Goal: Task Accomplishment & Management: Manage account settings

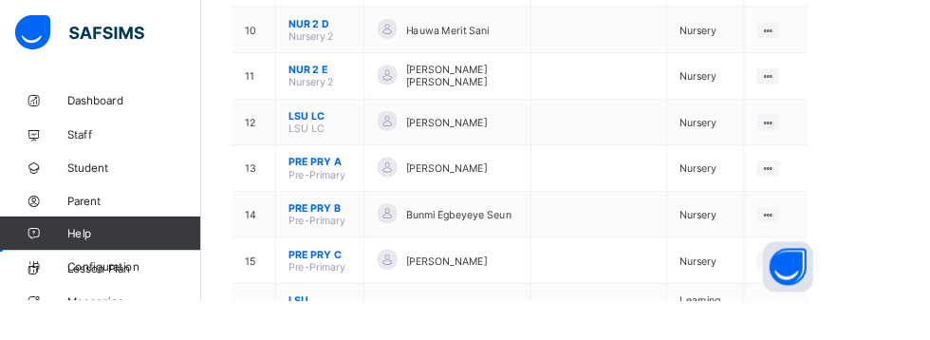
scroll to position [744, 0]
click at [0, 0] on ul "View Class Assign form Teacher" at bounding box center [0, 0] width 0 height 0
click at [0, 0] on div "View Class" at bounding box center [0, 0] width 0 height 0
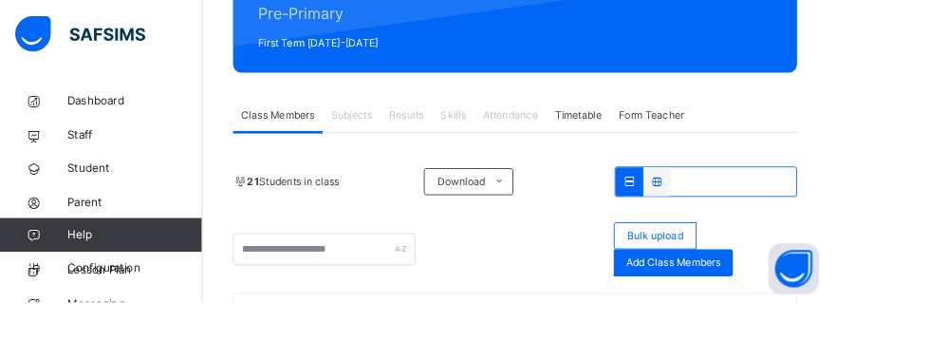
scroll to position [309, 0]
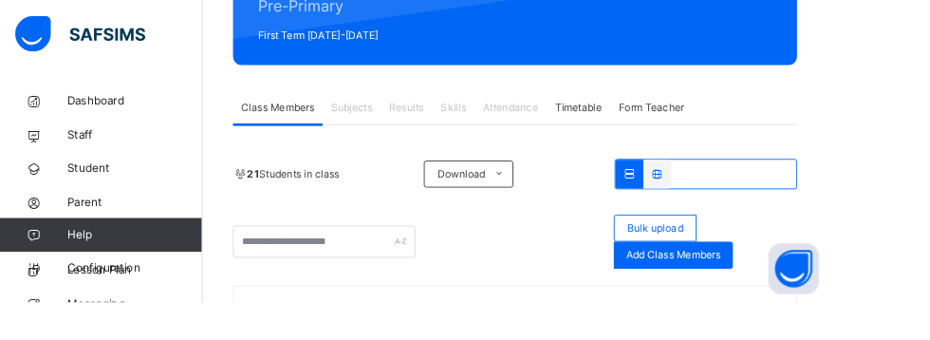
click at [803, 287] on span "Add Class Members" at bounding box center [756, 286] width 105 height 17
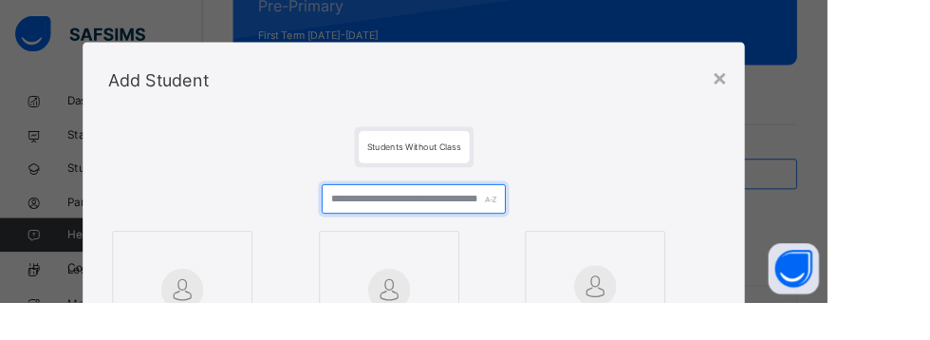
click at [546, 220] on input "text" at bounding box center [464, 223] width 206 height 33
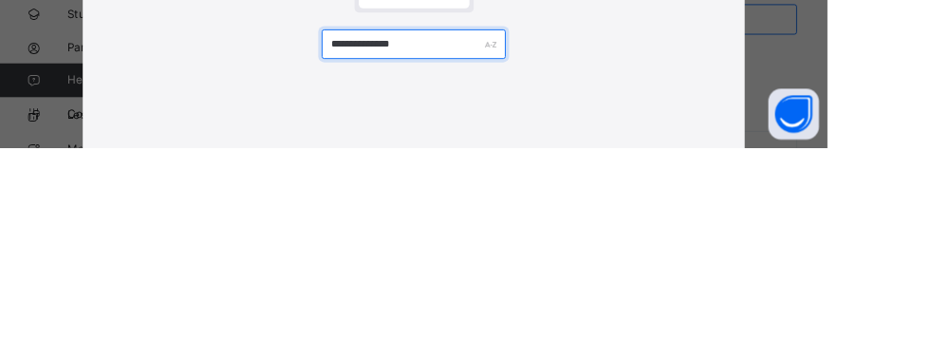
type input "**********"
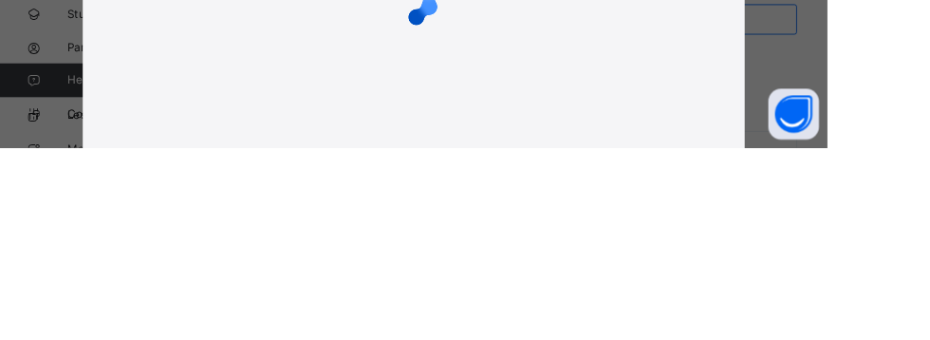
scroll to position [256, 0]
click at [929, 242] on div "**********" at bounding box center [465, 170] width 930 height 340
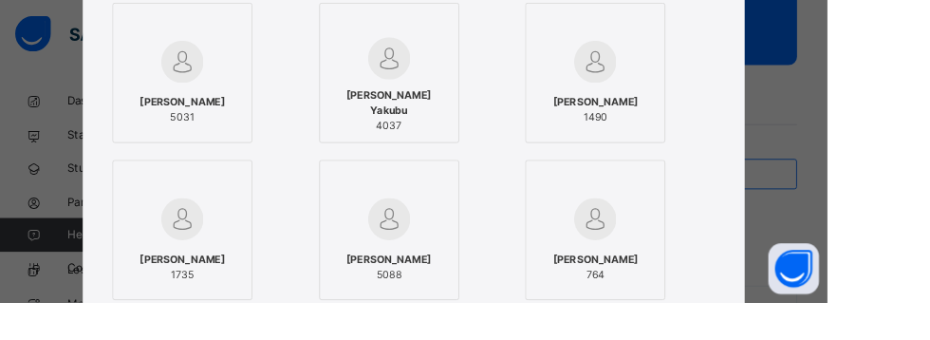
click at [229, 87] on img at bounding box center [204, 69] width 47 height 47
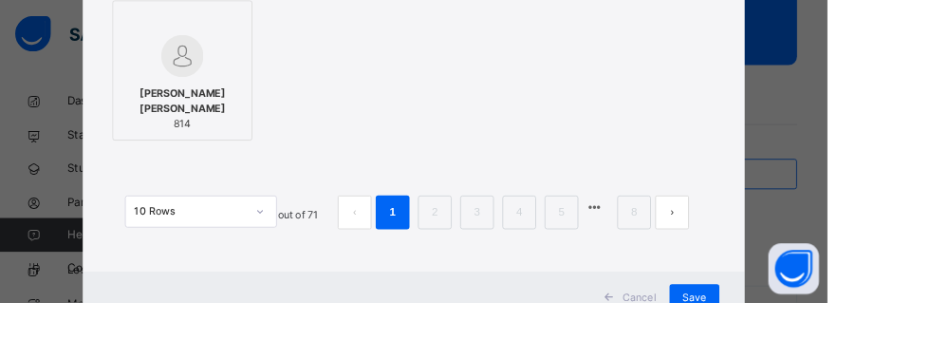
scroll to position [817, 0]
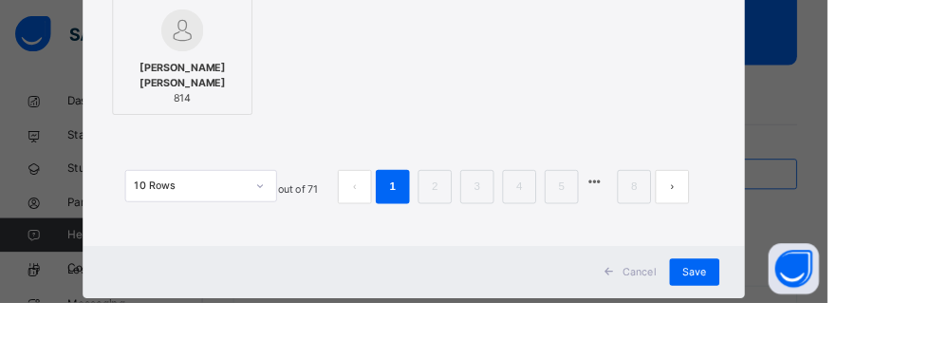
click at [794, 311] on span "Save" at bounding box center [781, 305] width 28 height 17
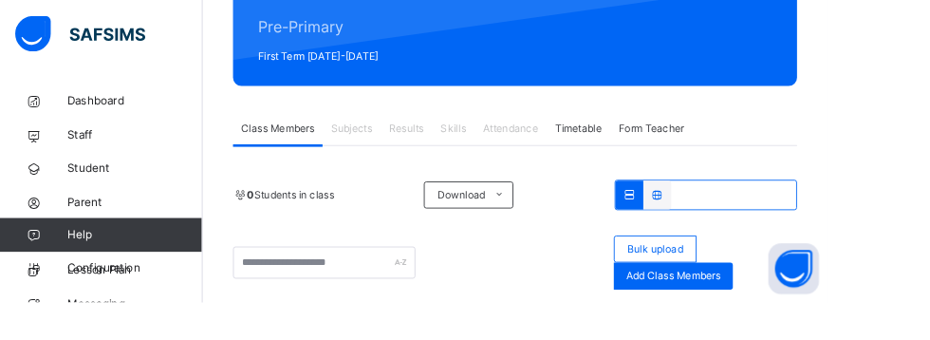
scroll to position [287, 0]
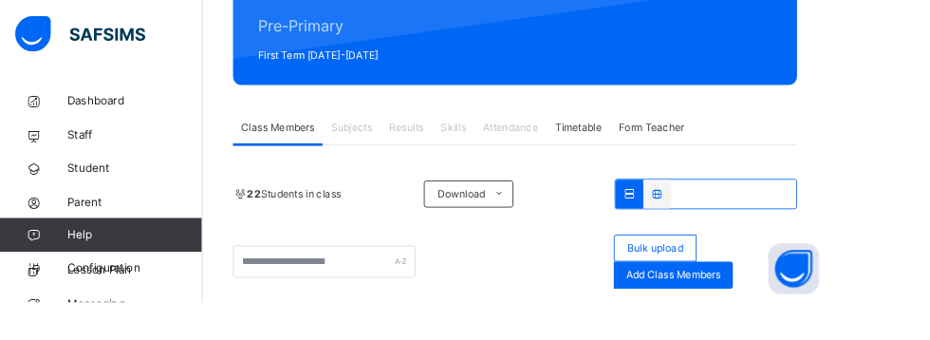
click at [791, 308] on span "Add Class Members" at bounding box center [756, 309] width 105 height 17
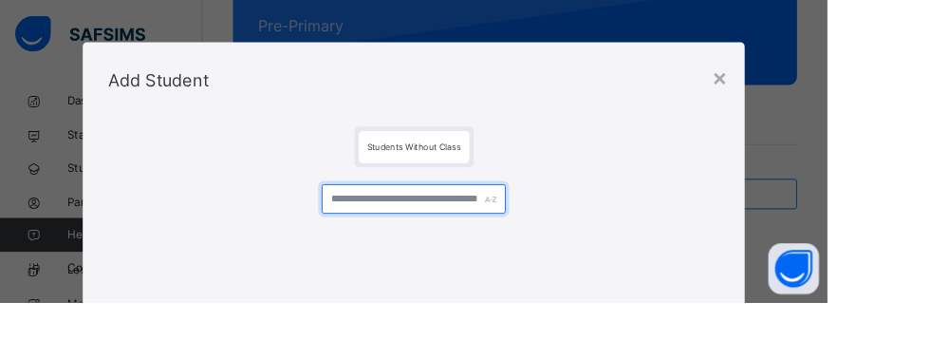
click at [450, 223] on input "text" at bounding box center [464, 223] width 206 height 33
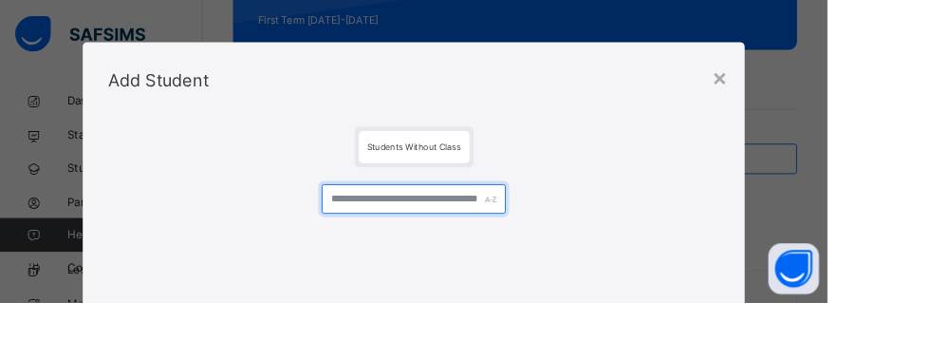
scroll to position [366, 0]
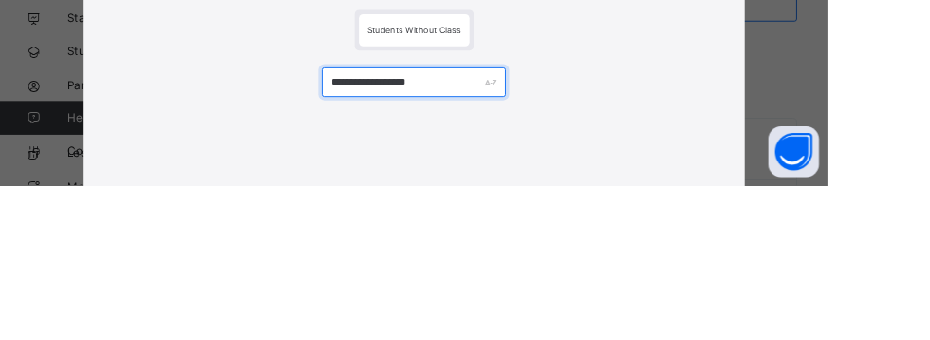
type input "**********"
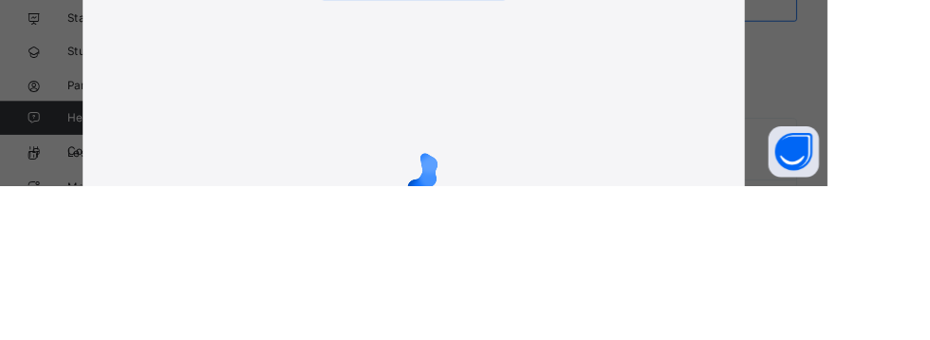
scroll to position [108, 0]
click at [929, 197] on div "**********" at bounding box center [465, 170] width 930 height 340
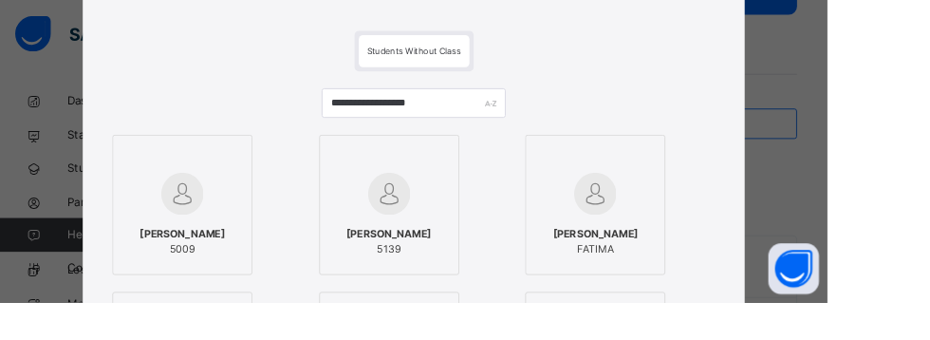
click at [273, 210] on div at bounding box center [205, 217] width 137 height 55
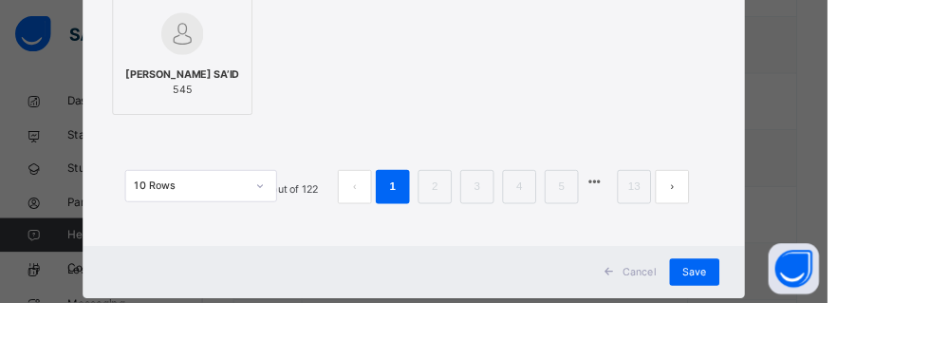
scroll to position [738, 0]
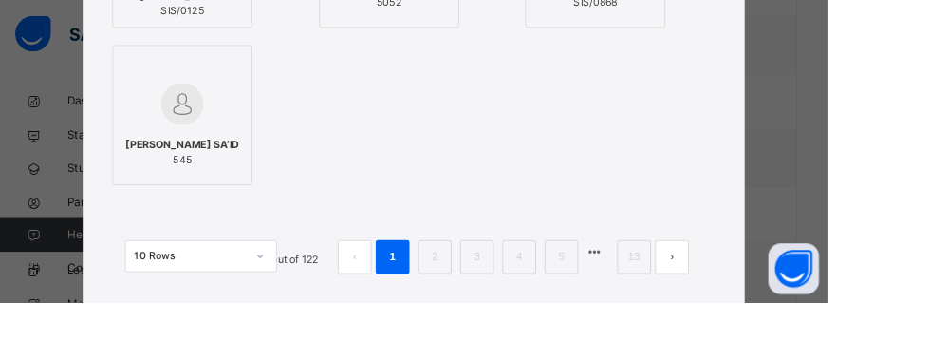
click at [808, 311] on div "10 Rows Displaying 1 - 10 out of 122 1 2 3 4 5 13" at bounding box center [464, 278] width 687 height 95
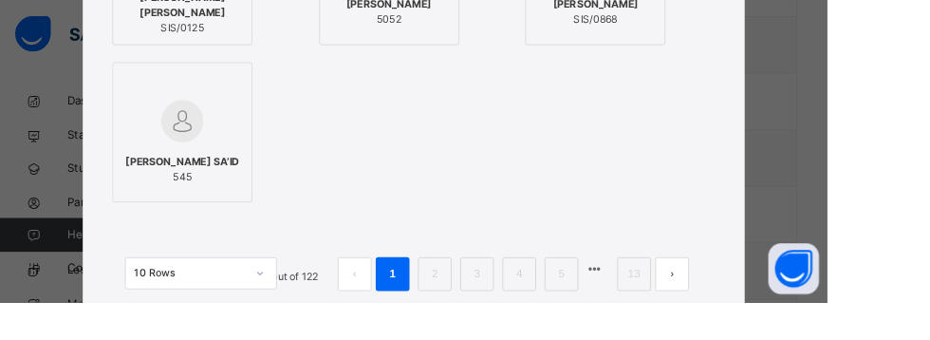
scroll to position [723, 0]
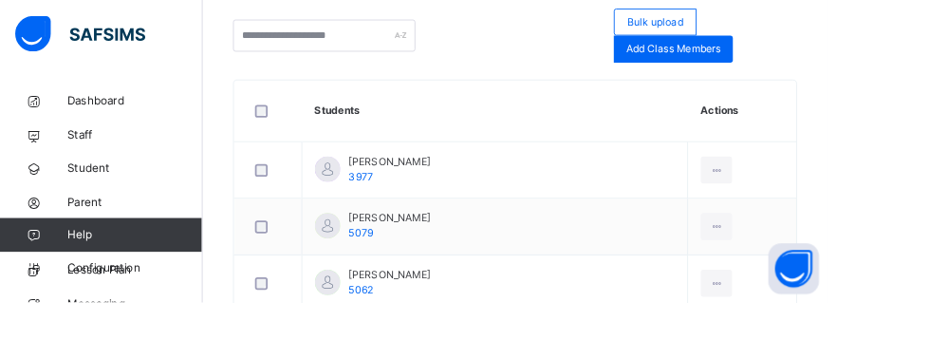
scroll to position [503, 0]
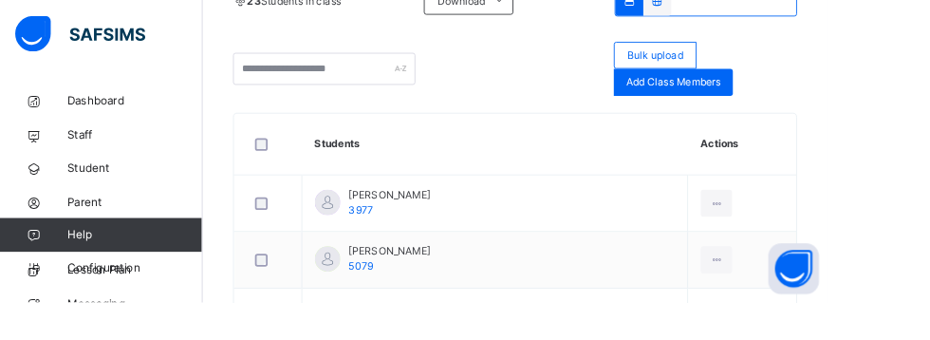
click at [797, 98] on span "Add Class Members" at bounding box center [756, 92] width 105 height 17
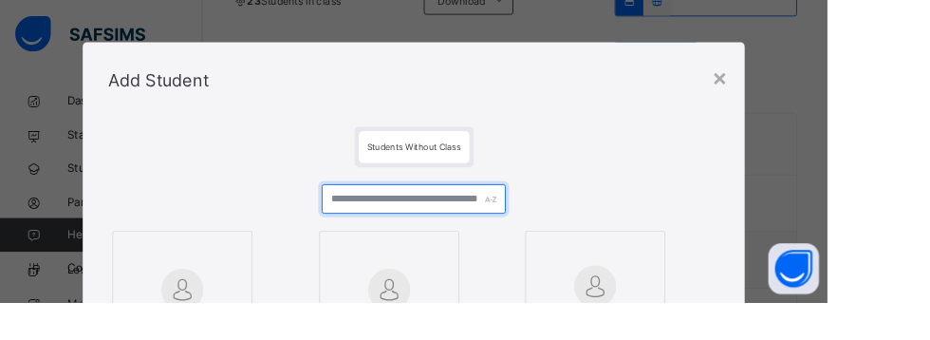
click at [439, 228] on input "text" at bounding box center [464, 223] width 206 height 33
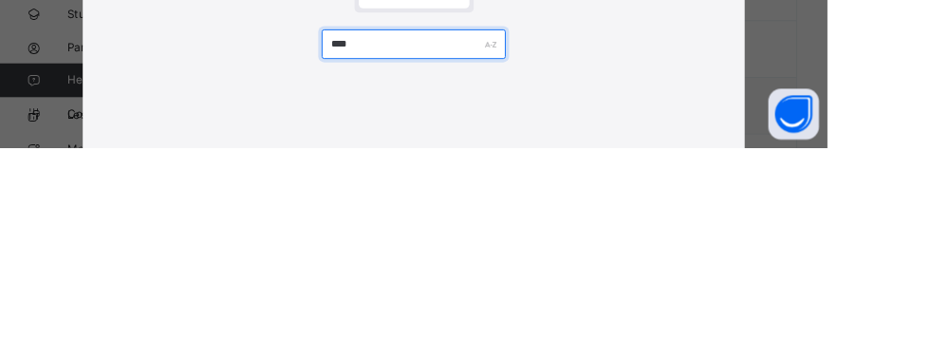
type input "****"
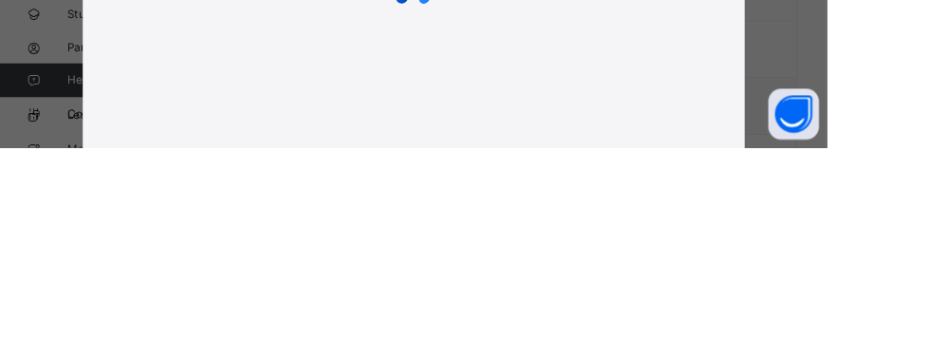
scroll to position [281, 0]
click at [929, 219] on div "× Add Student Students Without Class **** Cancel Save" at bounding box center [465, 170] width 930 height 340
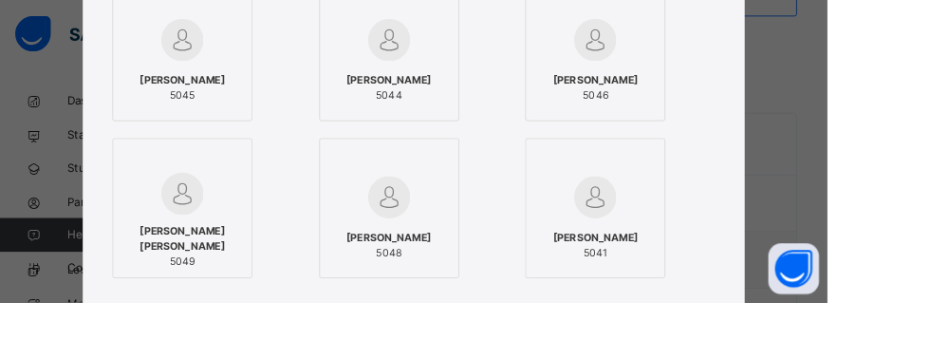
click at [253, 85] on span "[PERSON_NAME]" at bounding box center [205, 90] width 96 height 17
click at [474, 80] on div "Dayyibatu Mahmoud 5044" at bounding box center [437, 98] width 137 height 53
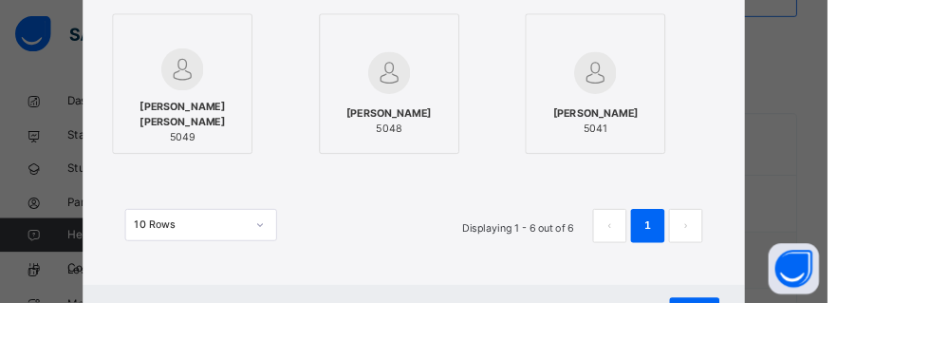
scroll to position [419, 0]
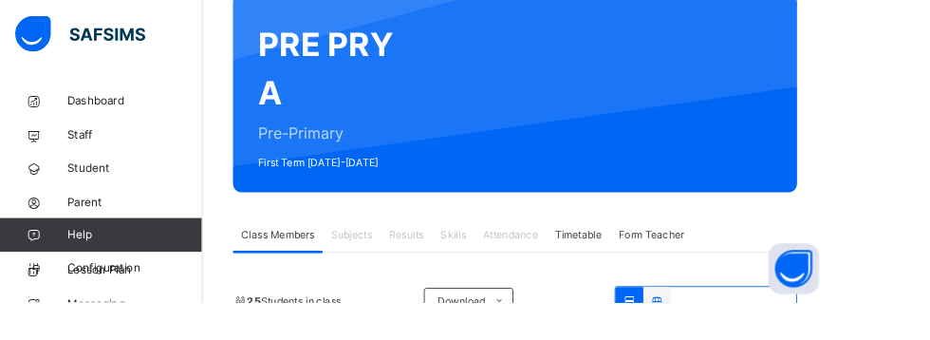
scroll to position [503, 0]
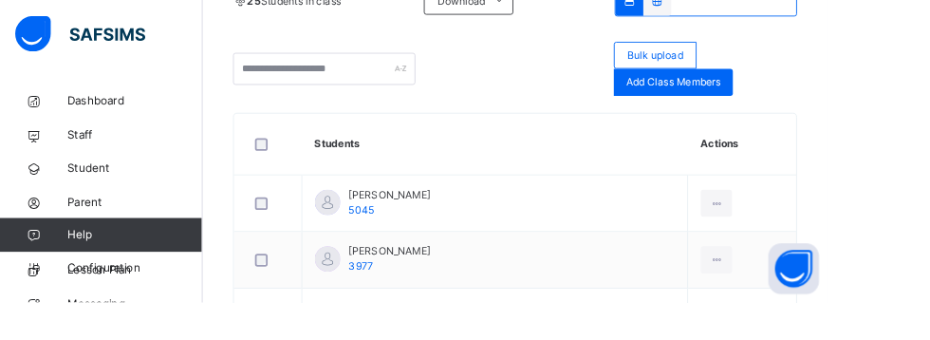
click at [794, 89] on span "Add Class Members" at bounding box center [756, 92] width 105 height 17
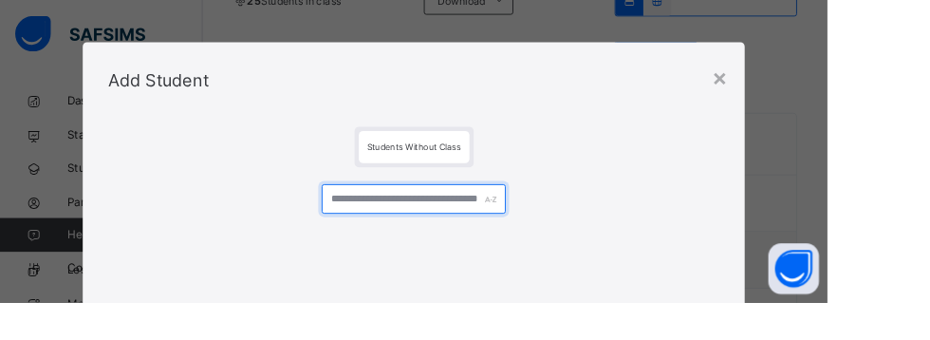
click at [469, 222] on input "text" at bounding box center [464, 223] width 206 height 33
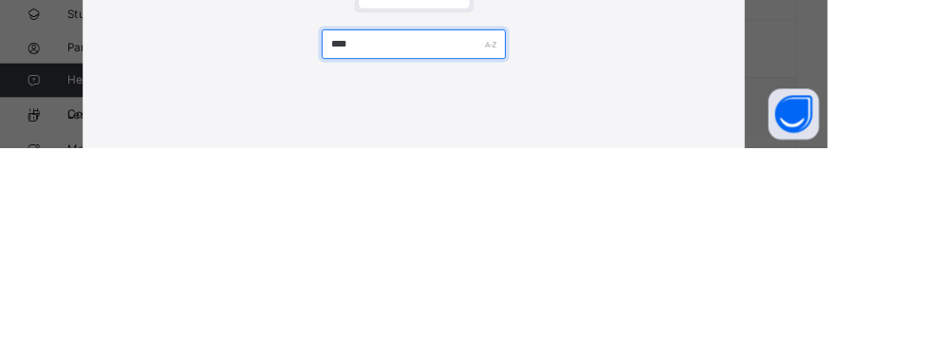
type input "****"
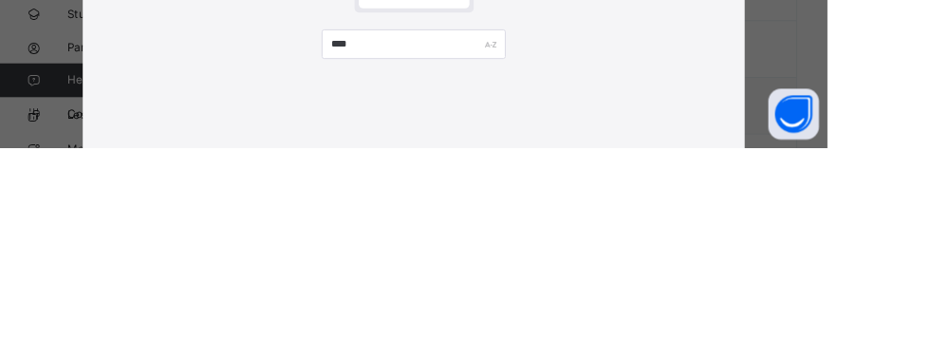
click at [929, 218] on div "× Add Student Students Without Class **** Cancel Save" at bounding box center [465, 170] width 930 height 340
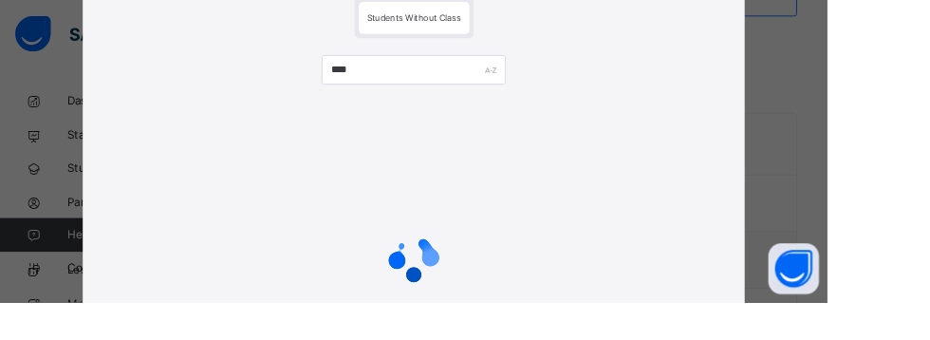
scroll to position [168, 0]
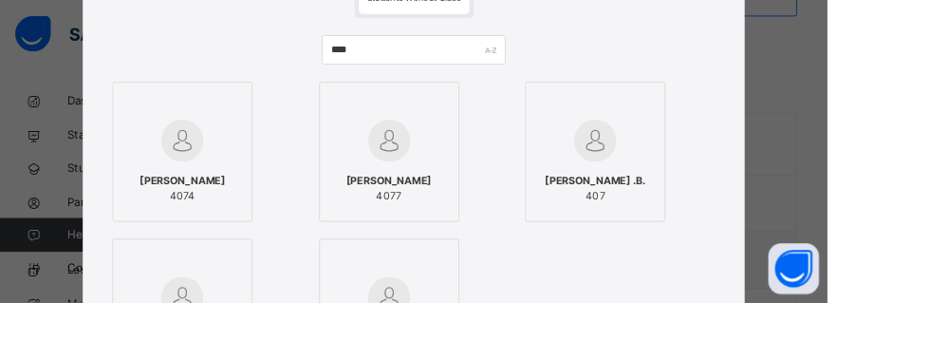
click at [273, 158] on div at bounding box center [205, 157] width 137 height 55
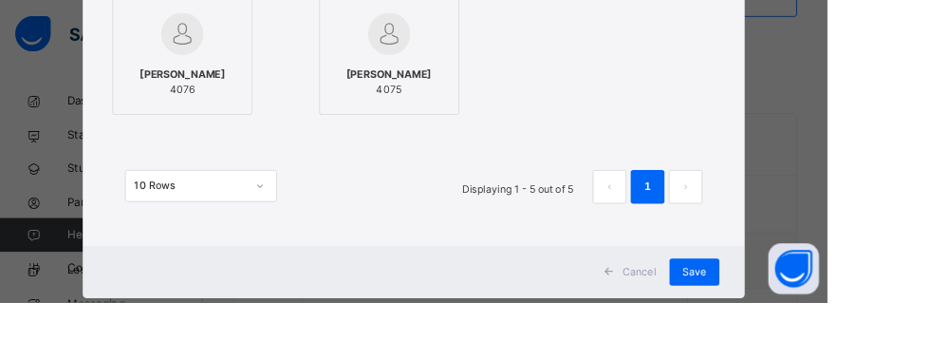
scroll to position [464, 0]
click at [794, 313] on span "Save" at bounding box center [781, 305] width 28 height 17
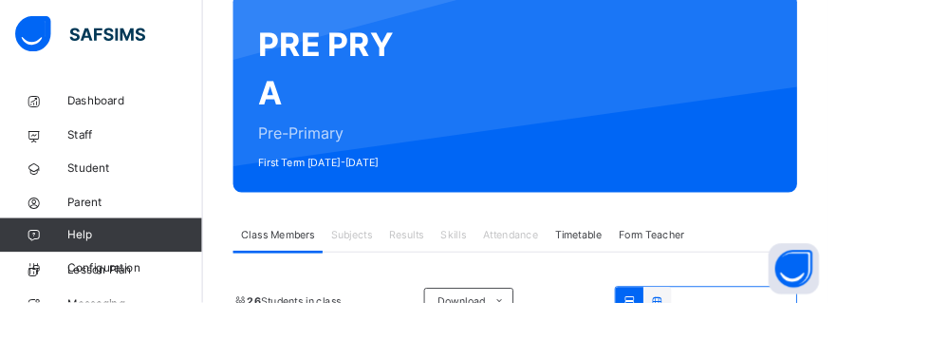
scroll to position [503, 0]
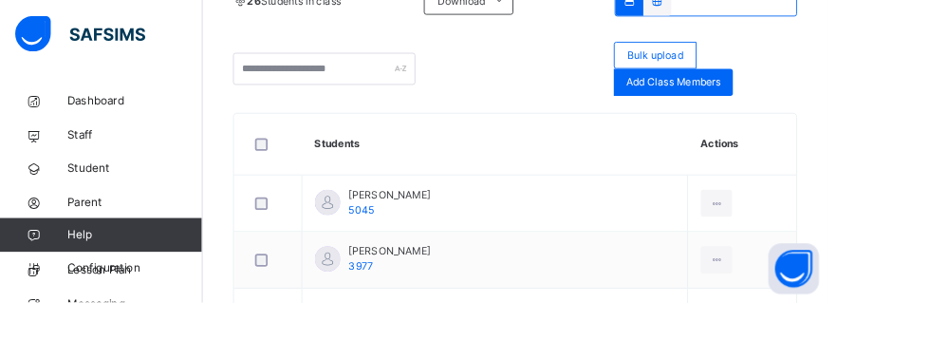
click at [793, 98] on span "Add Class Members" at bounding box center [756, 92] width 105 height 17
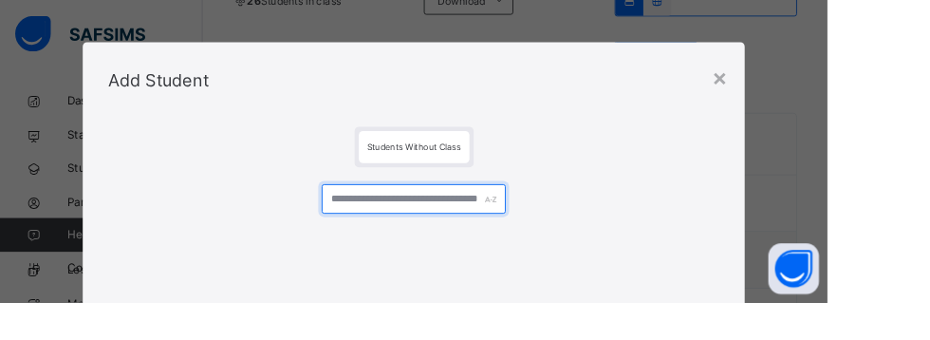
click at [567, 225] on input "text" at bounding box center [464, 223] width 206 height 33
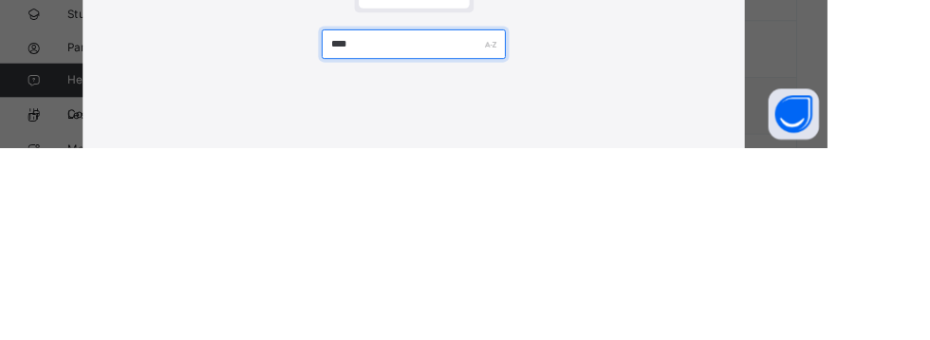
type input "****"
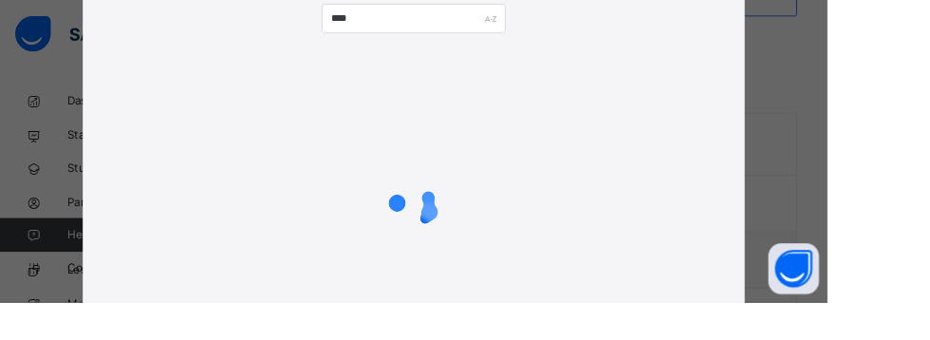
scroll to position [227, 0]
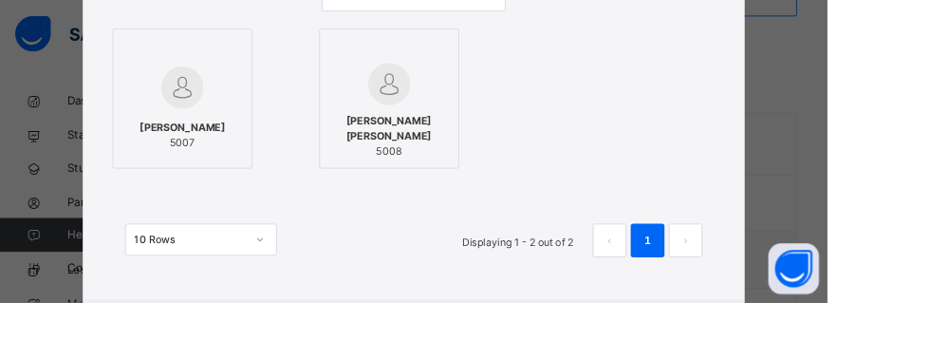
click at [229, 76] on img at bounding box center [204, 98] width 47 height 47
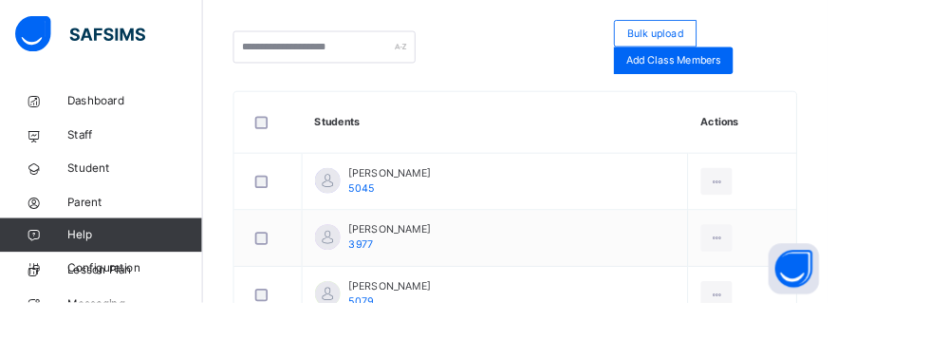
scroll to position [375, 0]
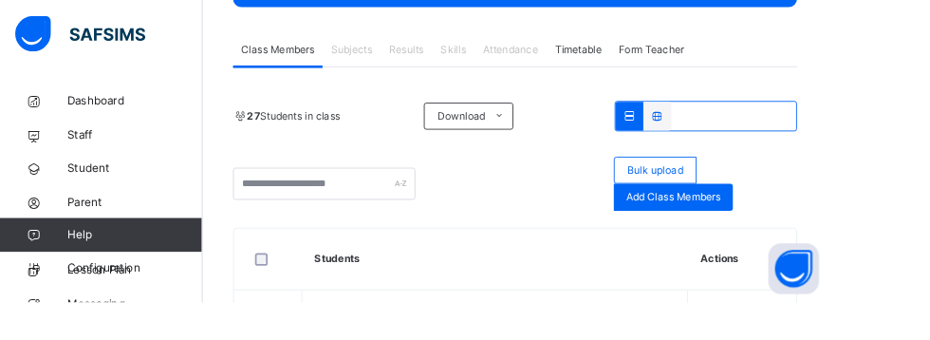
click at [806, 225] on span "Add Class Members" at bounding box center [756, 221] width 105 height 17
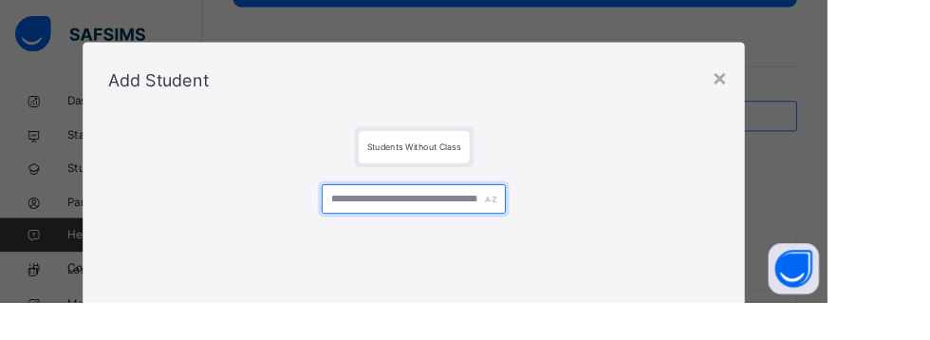
click at [567, 221] on input "text" at bounding box center [464, 223] width 206 height 33
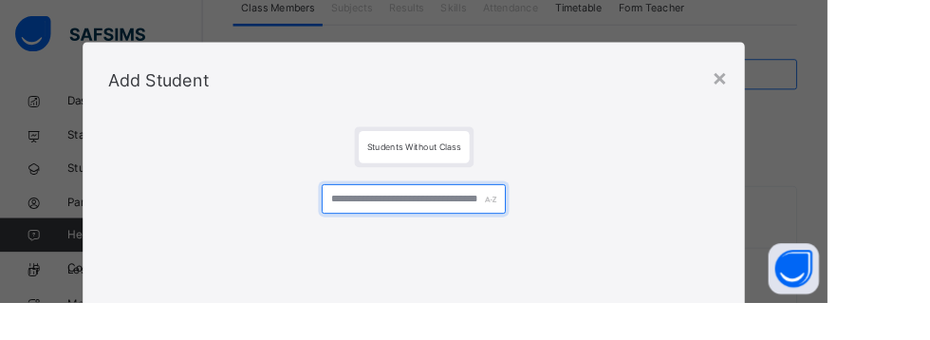
scroll to position [454, 0]
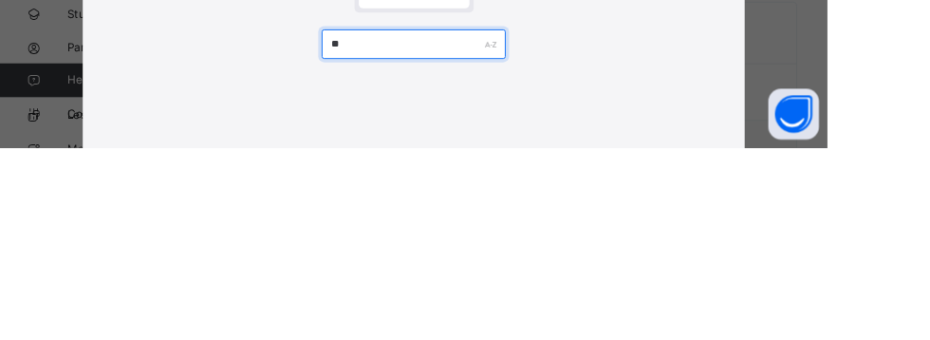
type input "*"
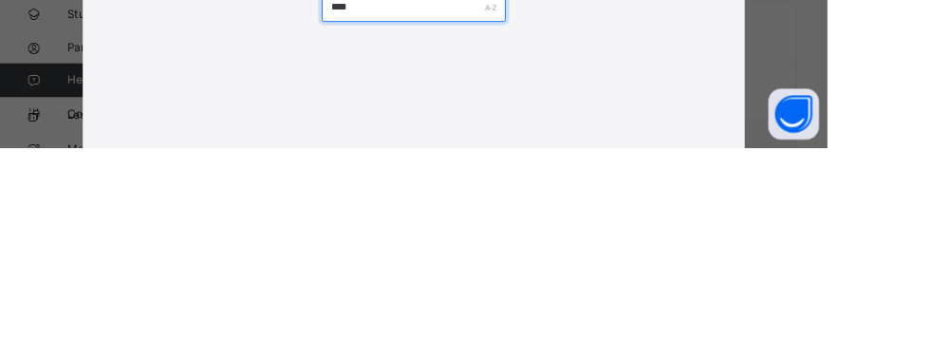
scroll to position [17, 0]
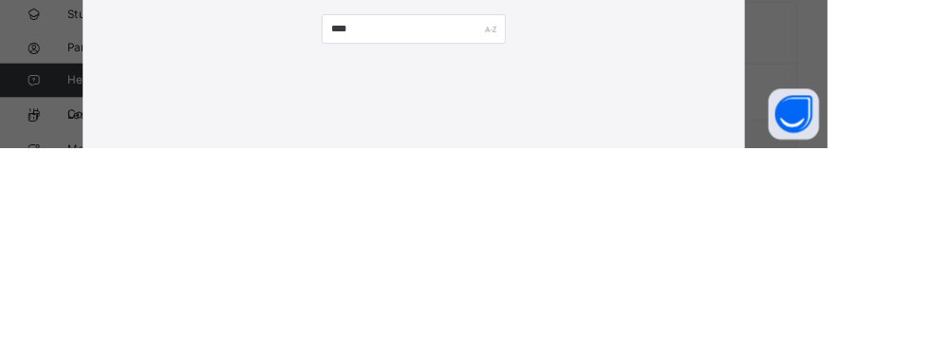
click at [929, 226] on div "× Add Student Students Without Class **** Cancel Save" at bounding box center [465, 170] width 930 height 340
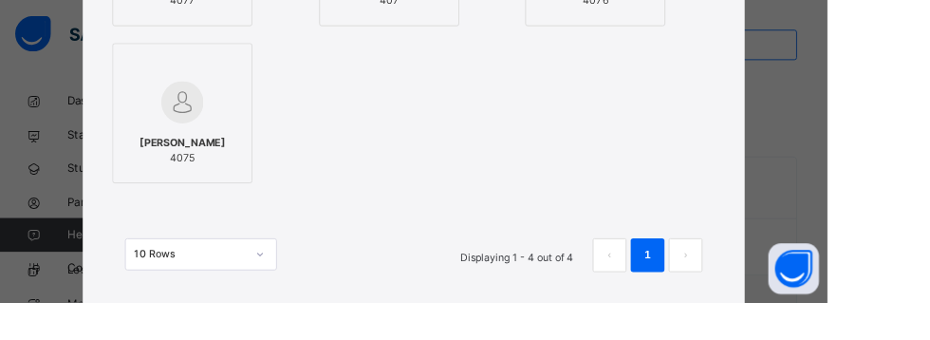
scroll to position [358, 0]
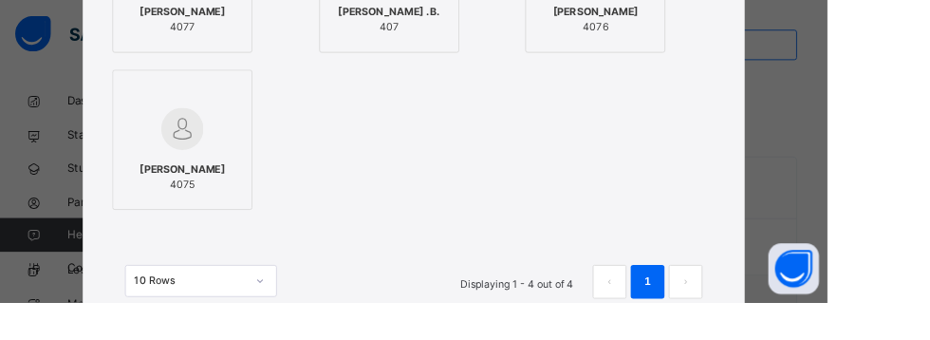
click at [929, 148] on div "× Add Student Students Without Class **** [PERSON_NAME] 4077 [PERSON_NAME] .B. …" at bounding box center [465, 170] width 930 height 340
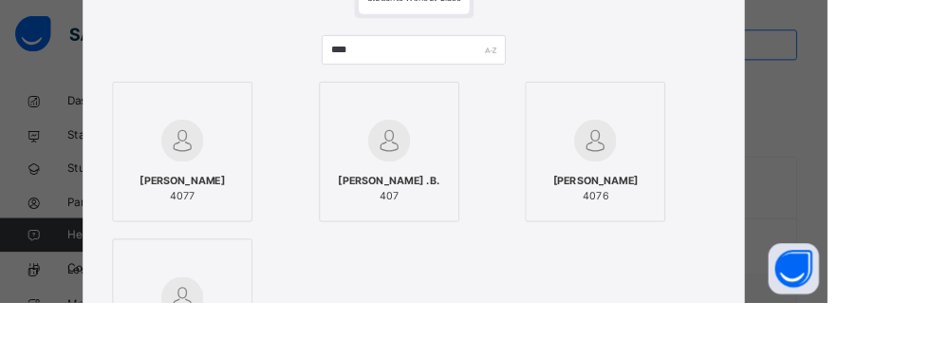
scroll to position [0, 0]
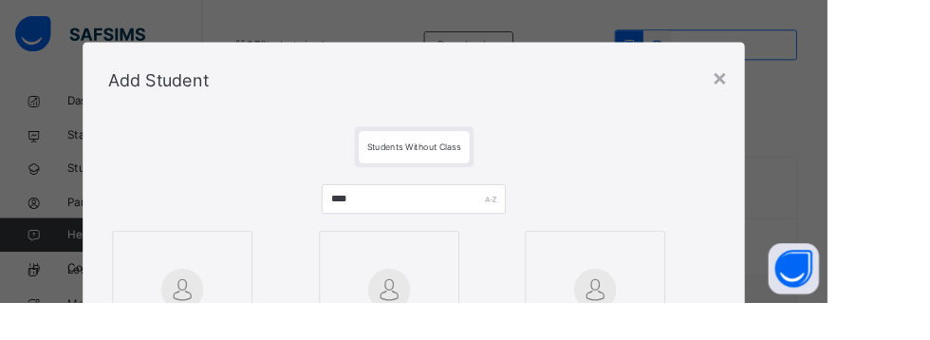
click at [818, 90] on div "×" at bounding box center [809, 86] width 18 height 40
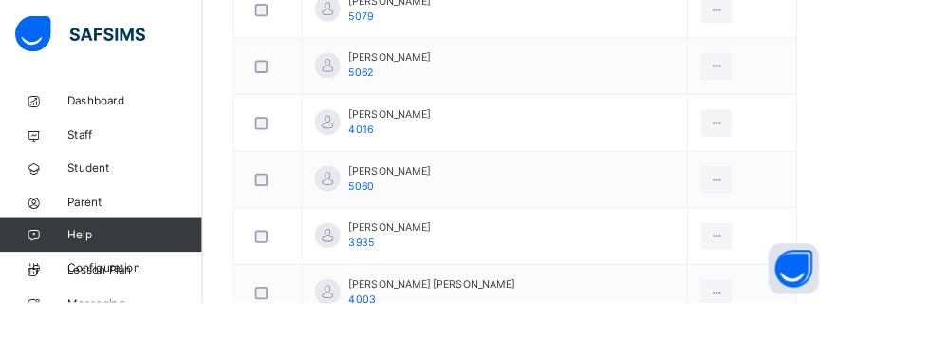
scroll to position [375, 0]
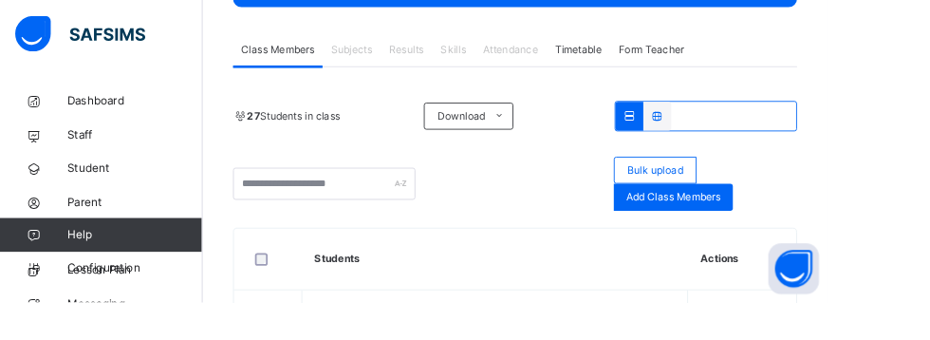
click at [790, 225] on span "Add Class Members" at bounding box center [756, 221] width 105 height 17
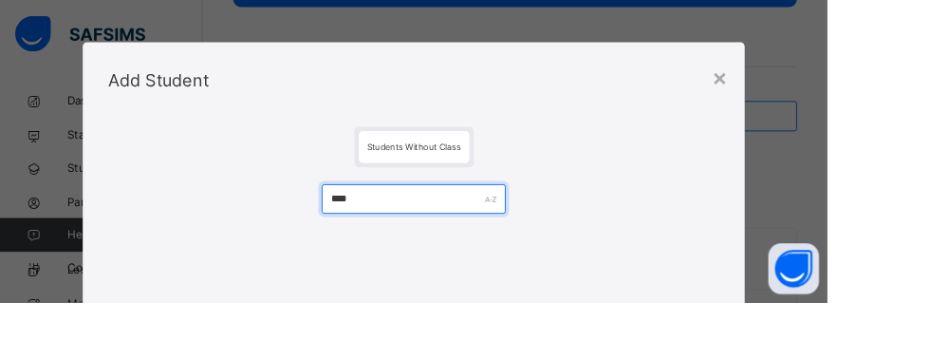
click at [543, 222] on input "****" at bounding box center [464, 223] width 206 height 33
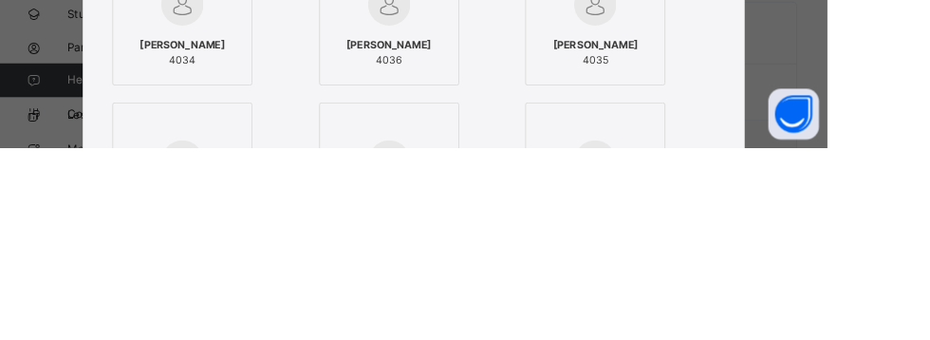
scroll to position [341, 0]
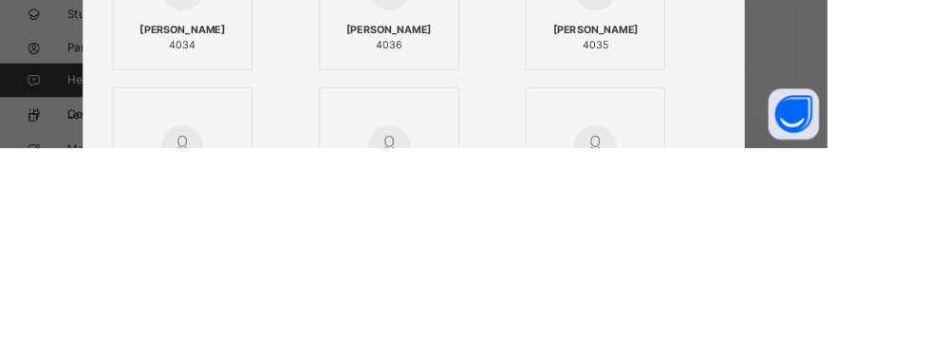
click at [929, 202] on div "× Add Student Students Without Class **** [PERSON_NAME] 4039 [PERSON_NAME] Yaku…" at bounding box center [465, 170] width 930 height 340
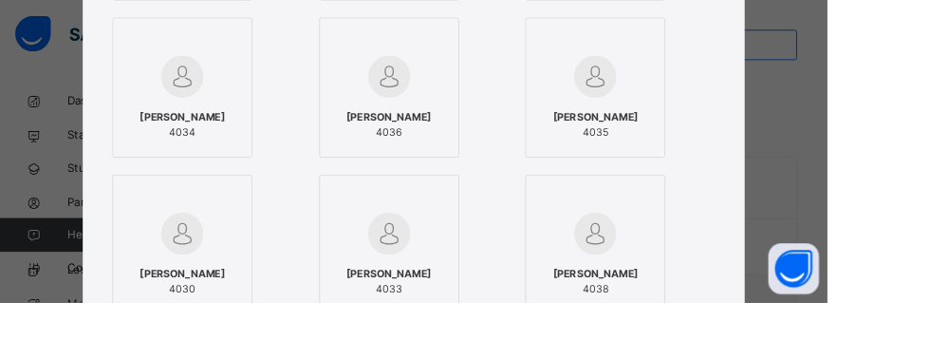
scroll to position [417, 0]
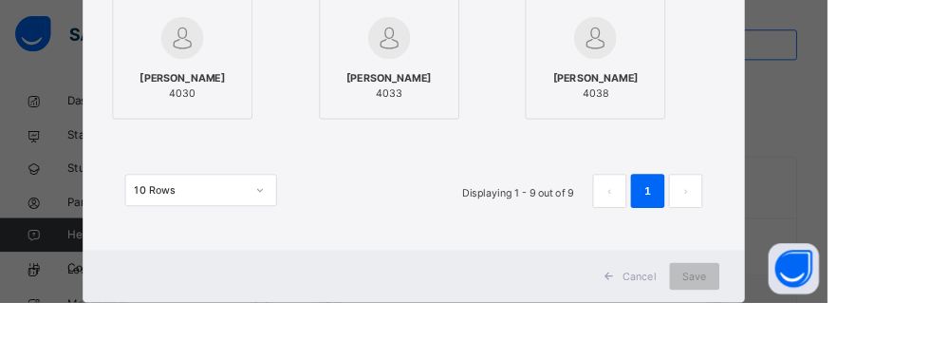
click at [929, 63] on div "× Add Student Students Without Class **** [PERSON_NAME] 4039 [PERSON_NAME] Yaku…" at bounding box center [465, 170] width 930 height 340
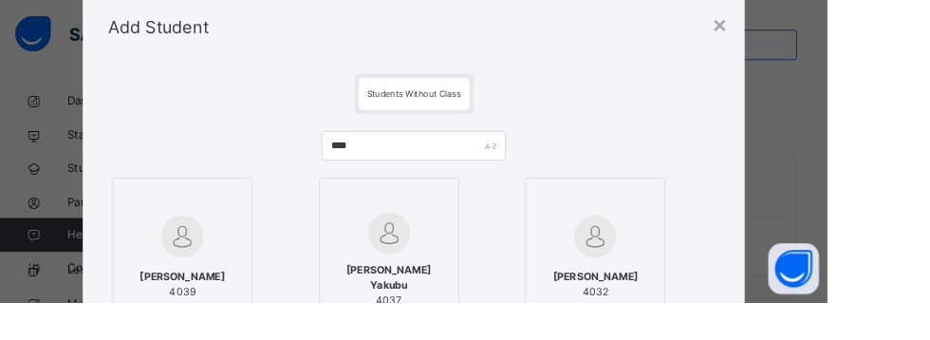
scroll to position [0, 0]
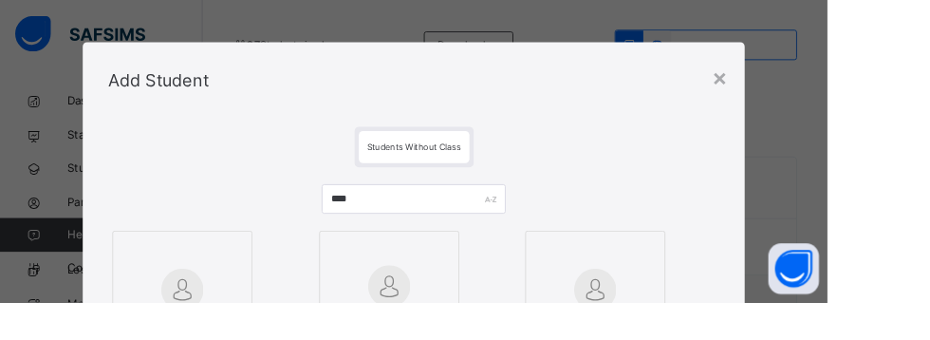
click at [818, 83] on div "×" at bounding box center [809, 86] width 18 height 40
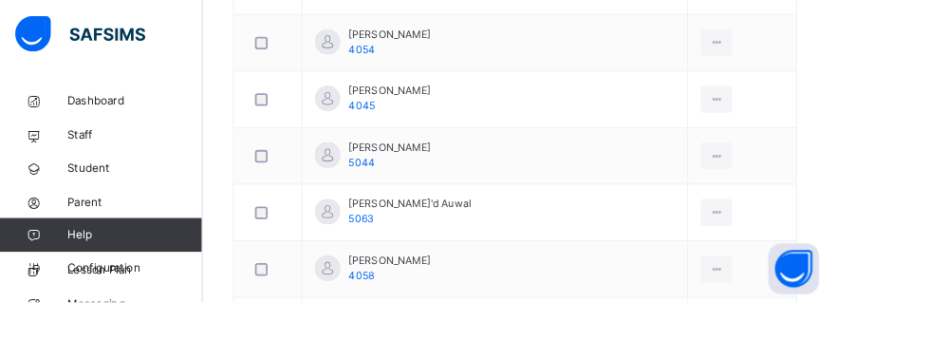
scroll to position [1509, 0]
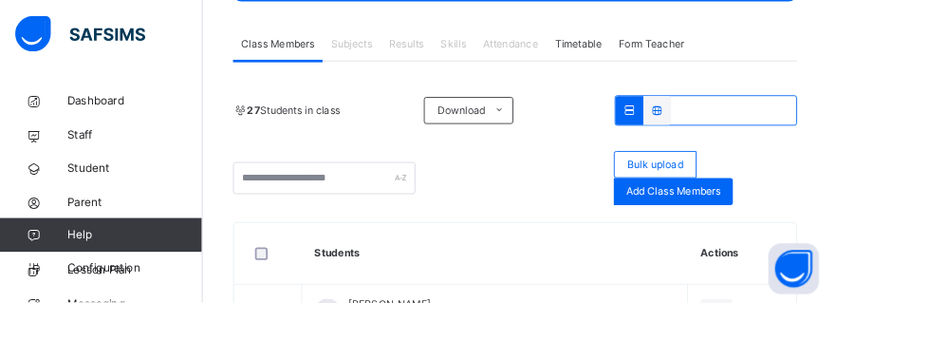
scroll to position [373, 0]
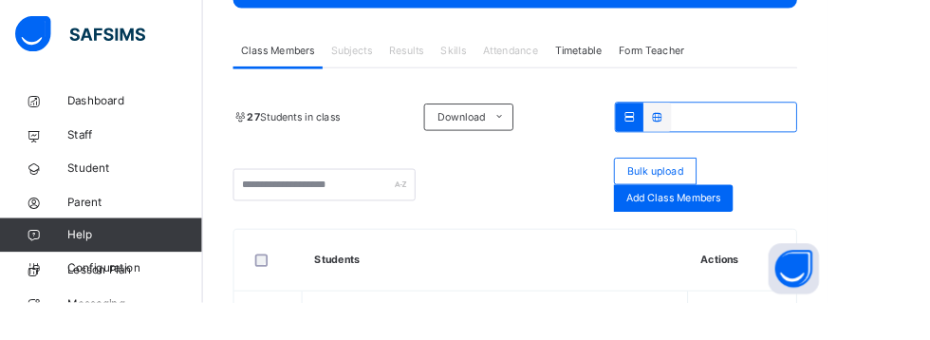
click at [822, 224] on div "Add Class Members" at bounding box center [757, 223] width 134 height 30
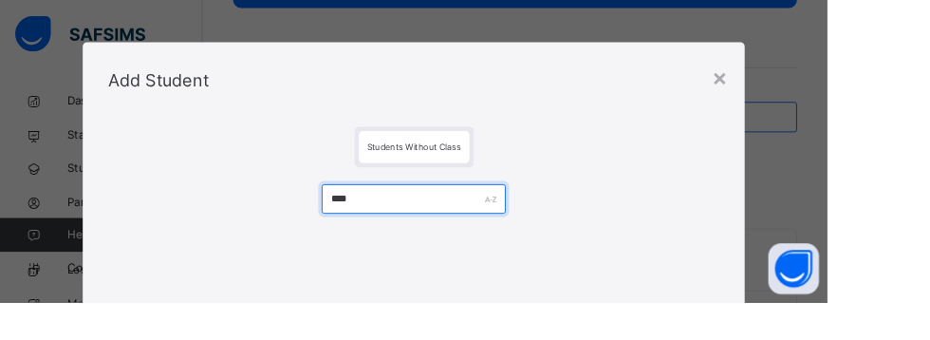
click at [437, 223] on input "****" at bounding box center [464, 223] width 206 height 33
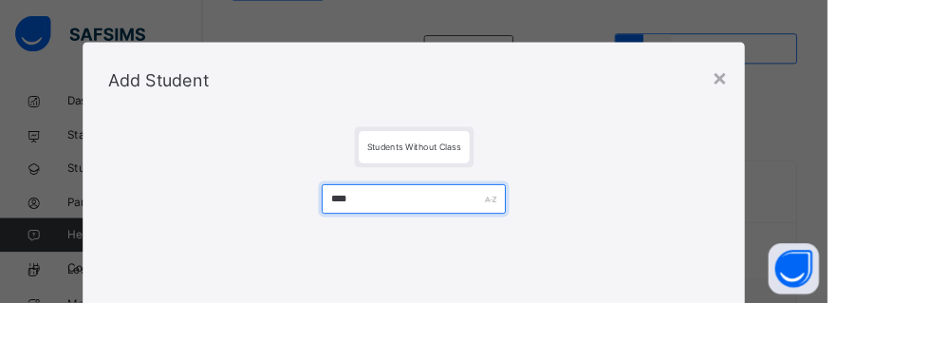
scroll to position [453, 0]
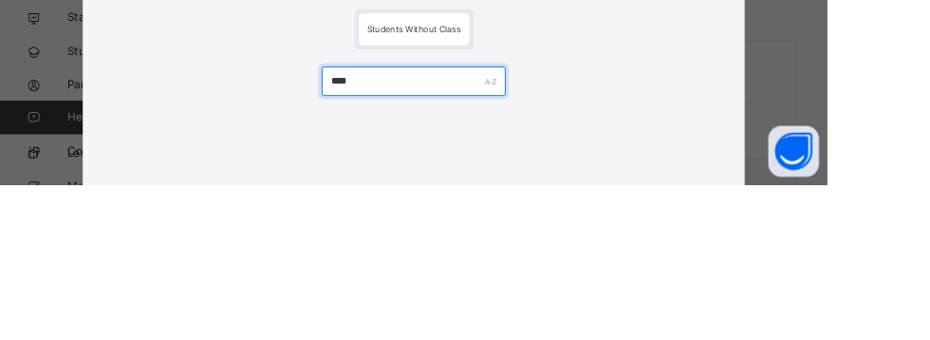
type input "****"
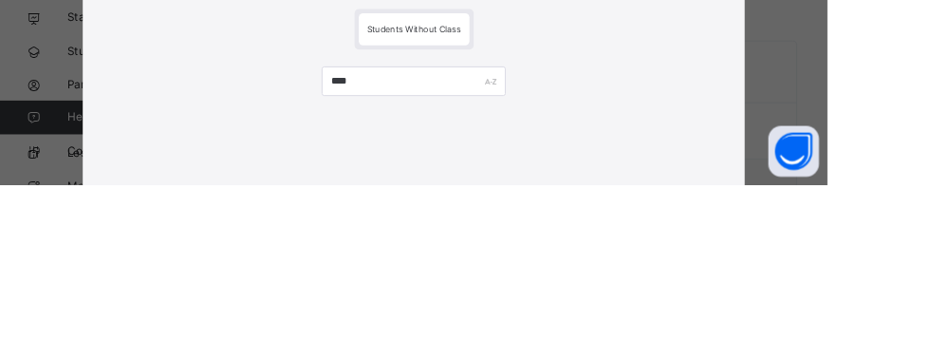
click at [929, 186] on div "× Add Student Students Without Class **** Cancel Save" at bounding box center [465, 170] width 930 height 340
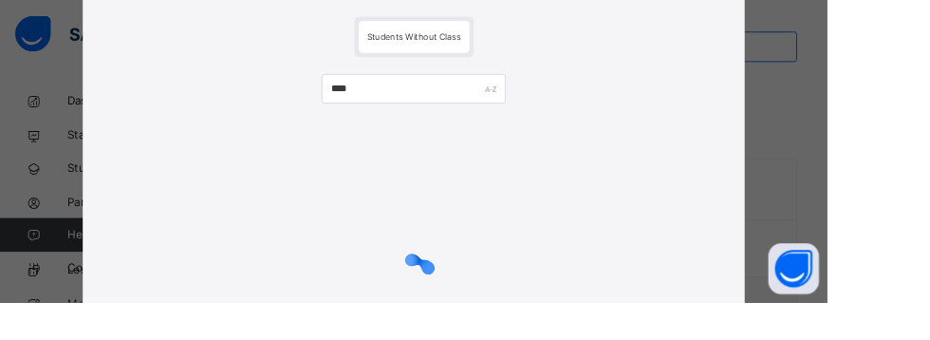
scroll to position [124, 0]
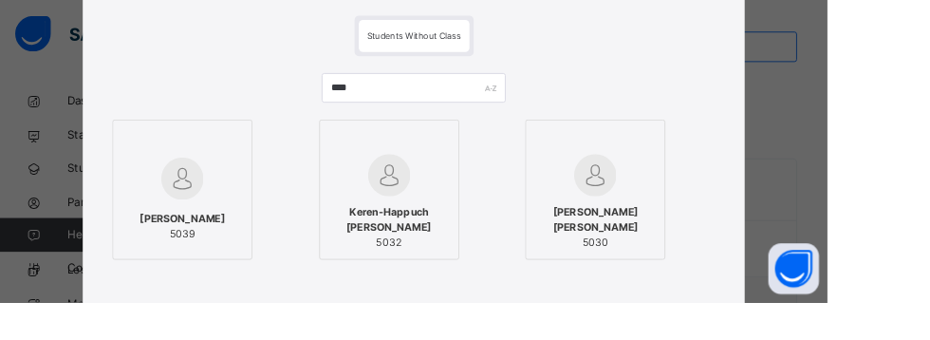
click at [273, 194] on div at bounding box center [205, 201] width 137 height 55
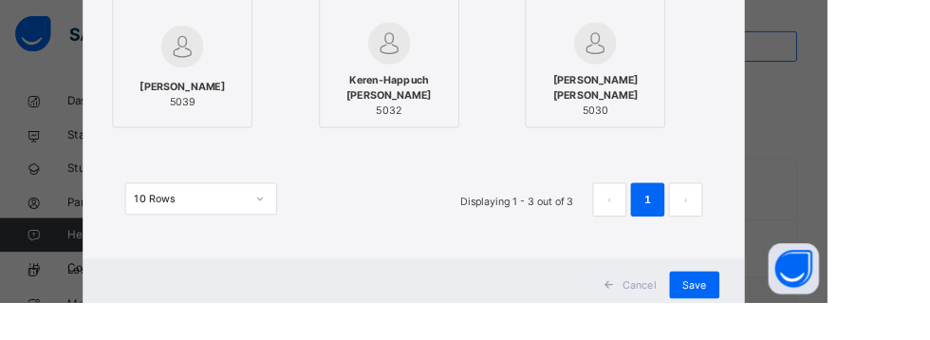
scroll to position [277, 0]
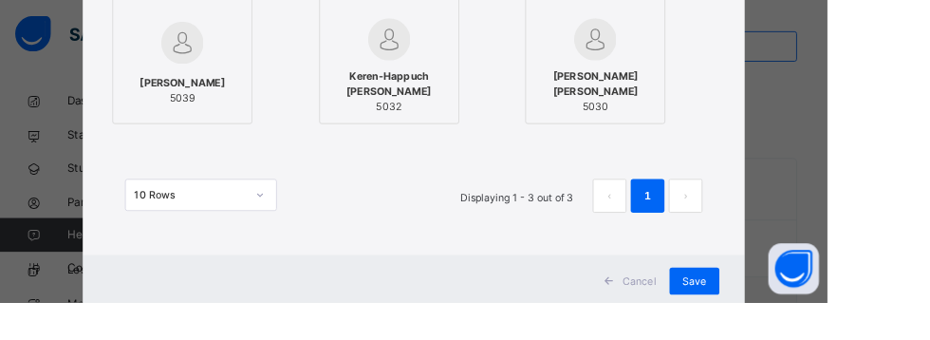
click at [808, 314] on div "Save" at bounding box center [780, 316] width 56 height 30
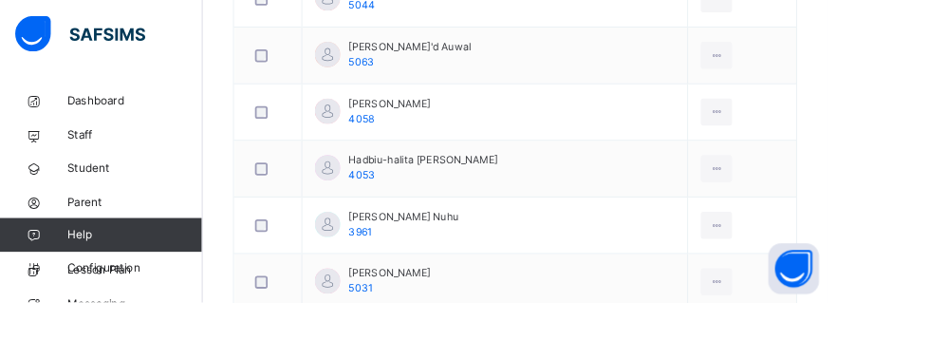
scroll to position [1759, 0]
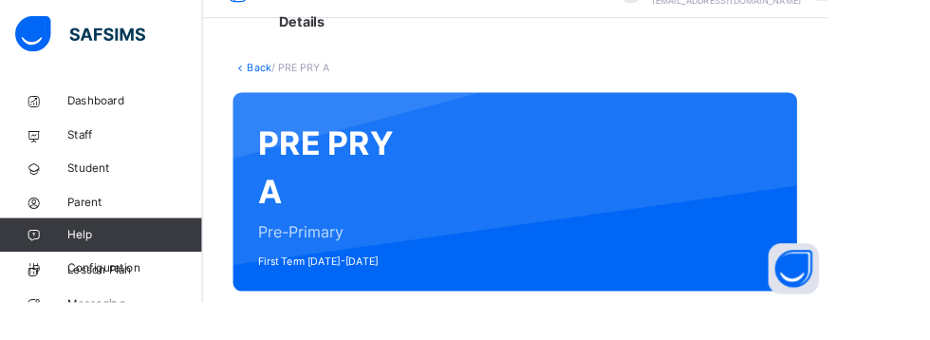
scroll to position [55, 0]
click at [281, 77] on link "Back" at bounding box center [292, 76] width 28 height 14
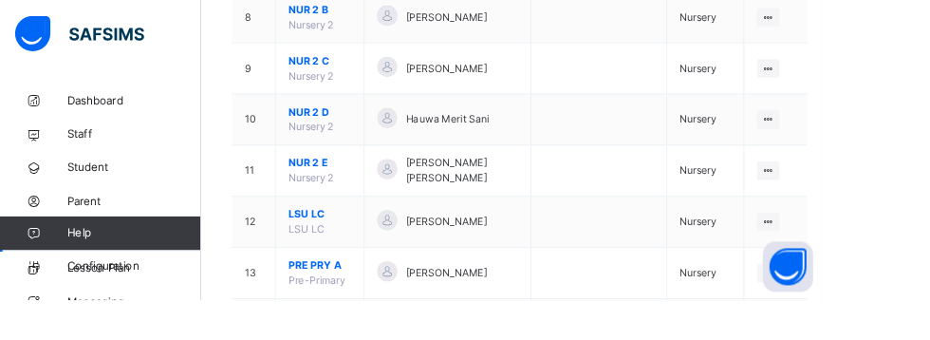
scroll to position [703, 0]
click at [861, 308] on icon at bounding box center [869, 308] width 16 height 14
click at [0, 0] on div "View Class" at bounding box center [0, 0] width 0 height 0
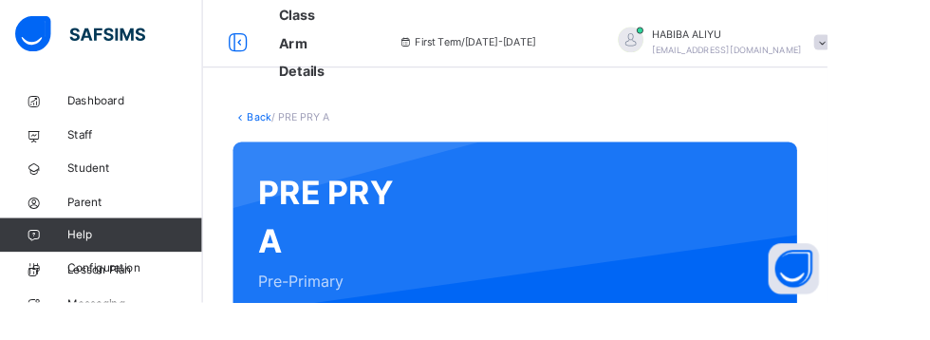
click at [282, 134] on link "Back" at bounding box center [292, 131] width 28 height 14
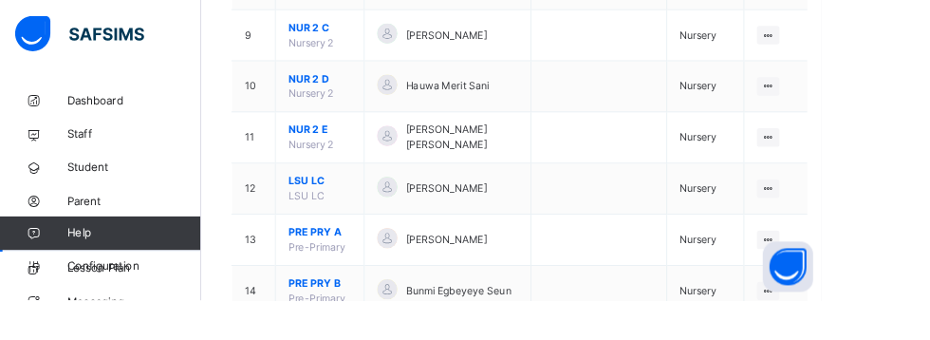
scroll to position [741, 0]
click at [0, 0] on div "View Class" at bounding box center [0, 0] width 0 height 0
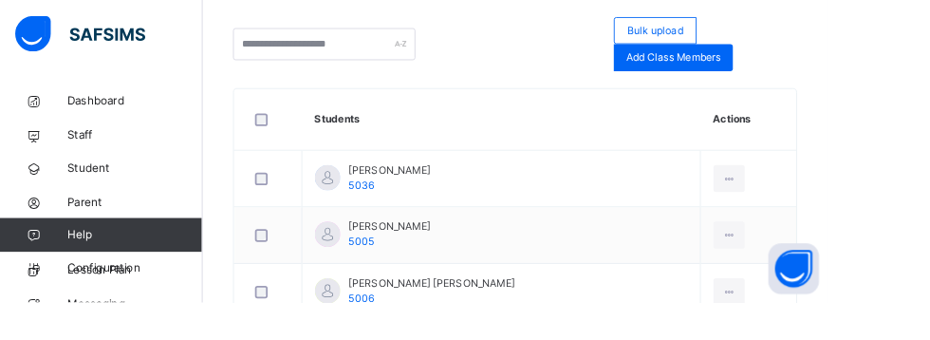
scroll to position [522, 0]
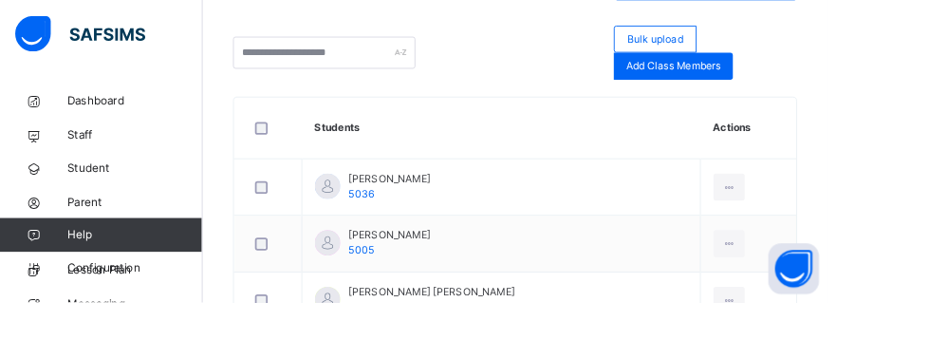
click at [786, 73] on span "Add Class Members" at bounding box center [756, 73] width 105 height 17
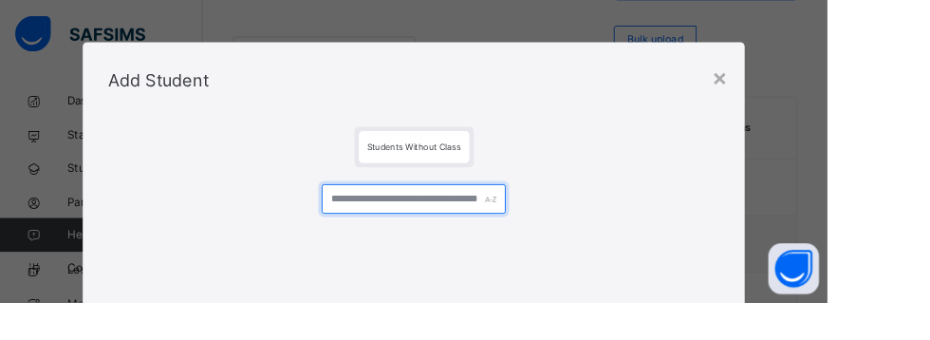
click at [567, 221] on input "text" at bounding box center [464, 223] width 206 height 33
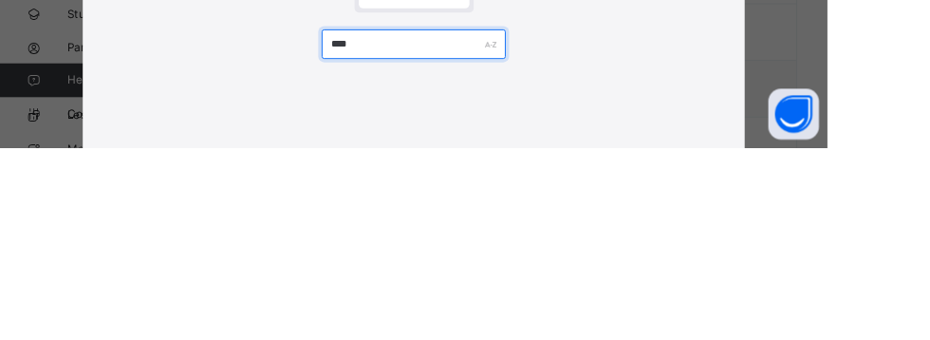
type input "****"
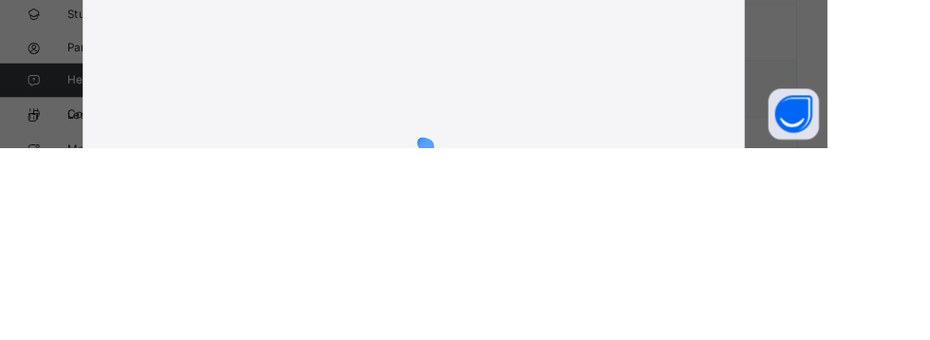
scroll to position [100, 0]
click at [929, 230] on div "× Add Student Students Without Class **** Cancel Save" at bounding box center [465, 170] width 930 height 340
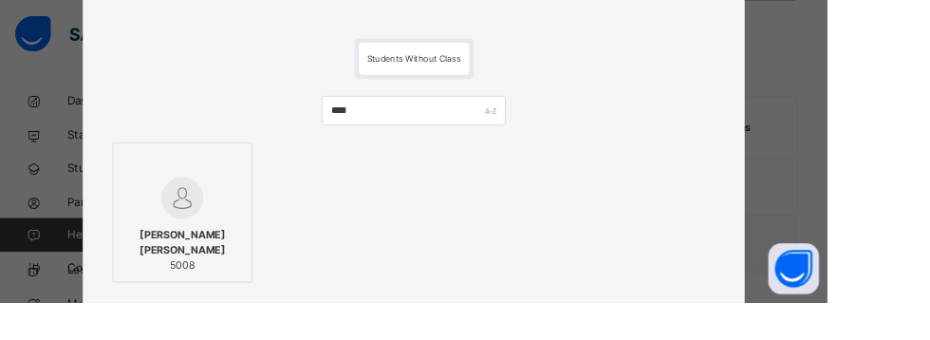
click at [229, 239] on img at bounding box center [204, 221] width 47 height 47
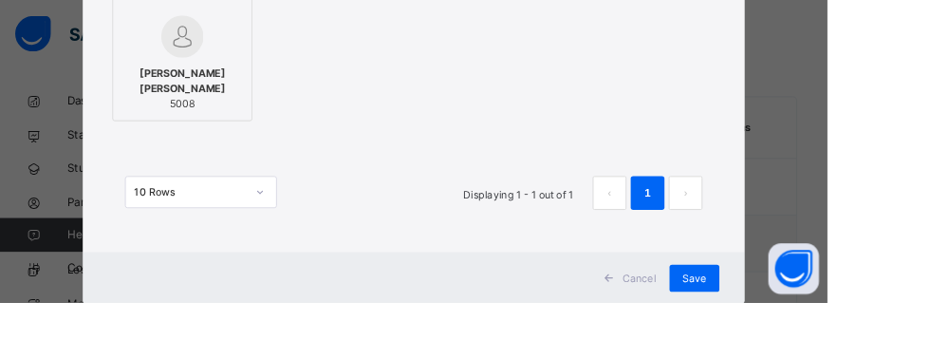
scroll to position [287, 0]
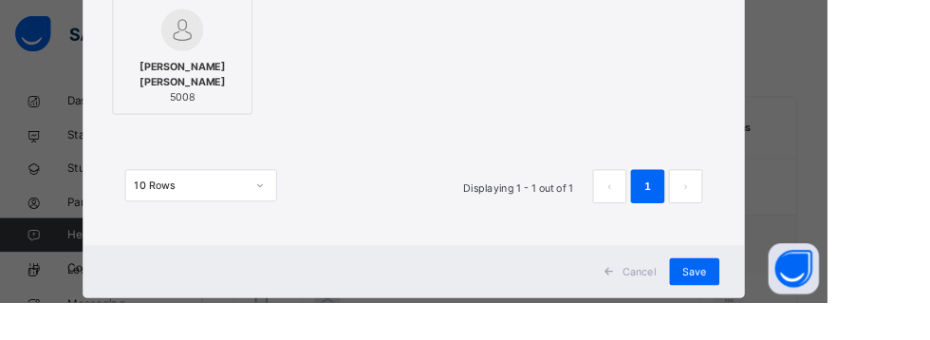
click at [808, 313] on div "Save" at bounding box center [780, 305] width 56 height 30
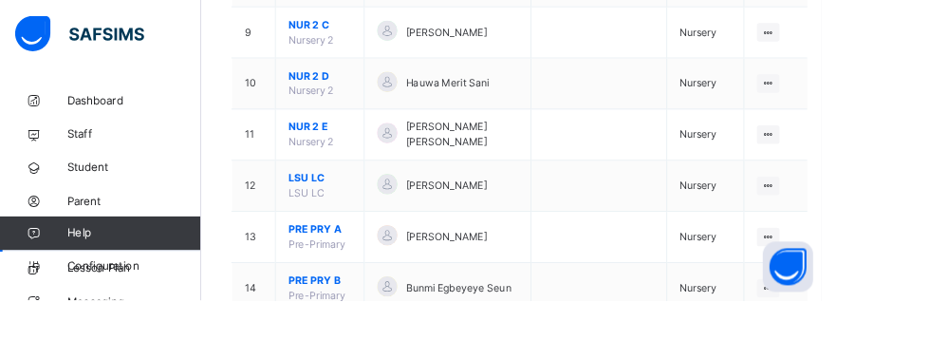
scroll to position [751, 0]
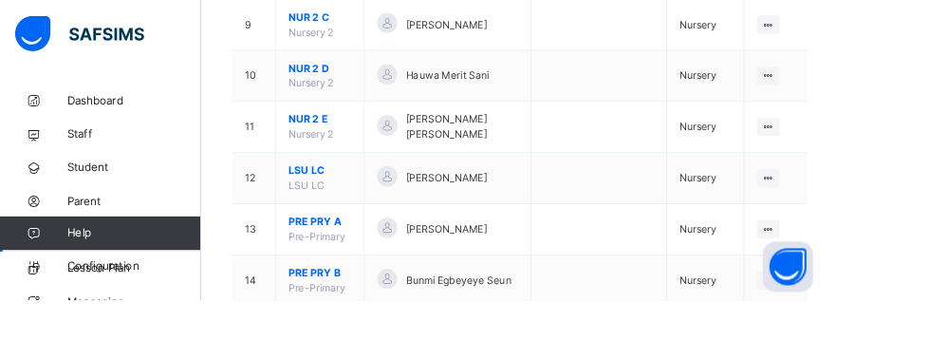
click at [0, 0] on div "View Class" at bounding box center [0, 0] width 0 height 0
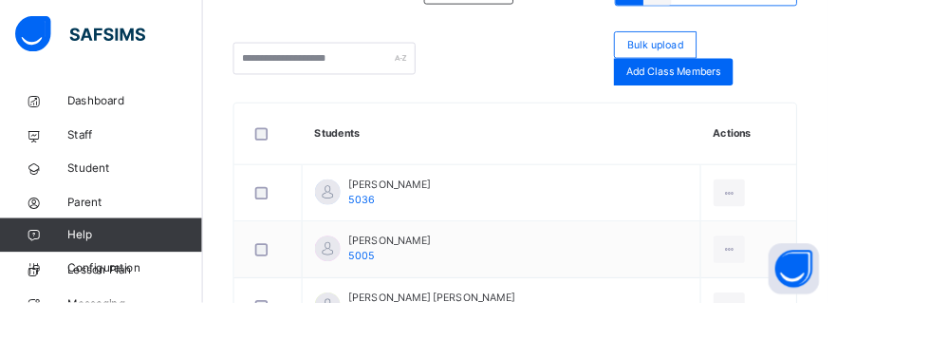
scroll to position [521, 0]
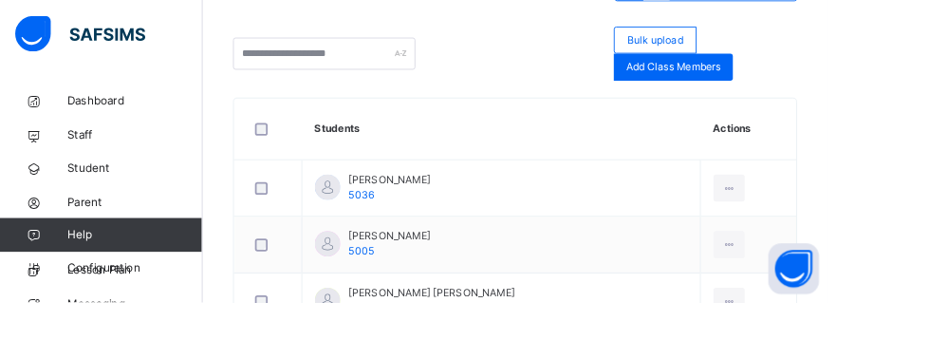
click at [781, 74] on span "Add Class Members" at bounding box center [756, 74] width 105 height 17
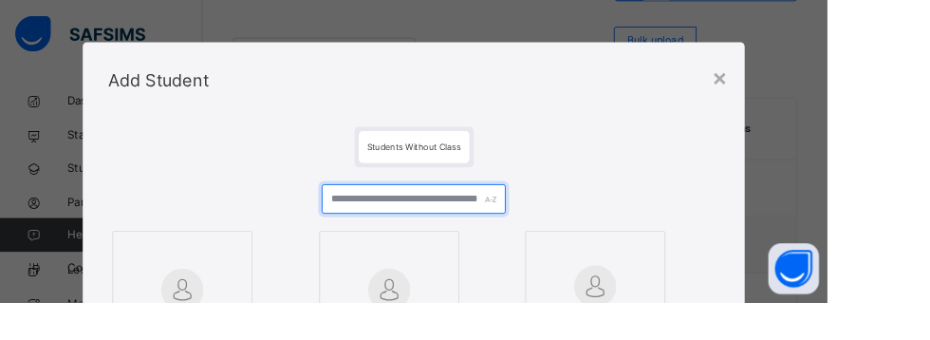
click at [567, 225] on input "text" at bounding box center [464, 223] width 206 height 33
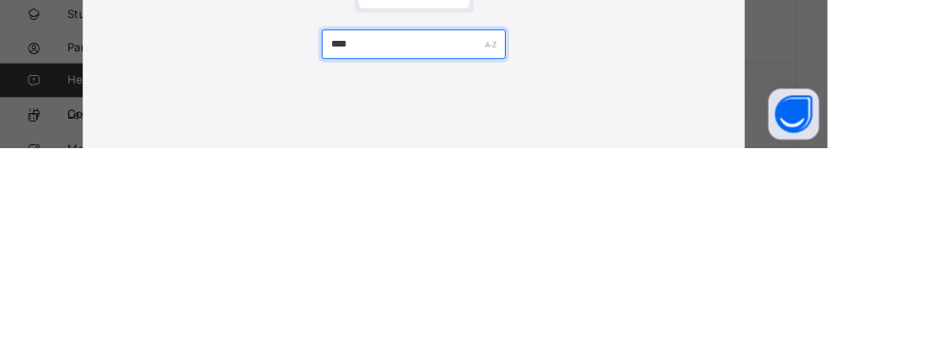
type input "****"
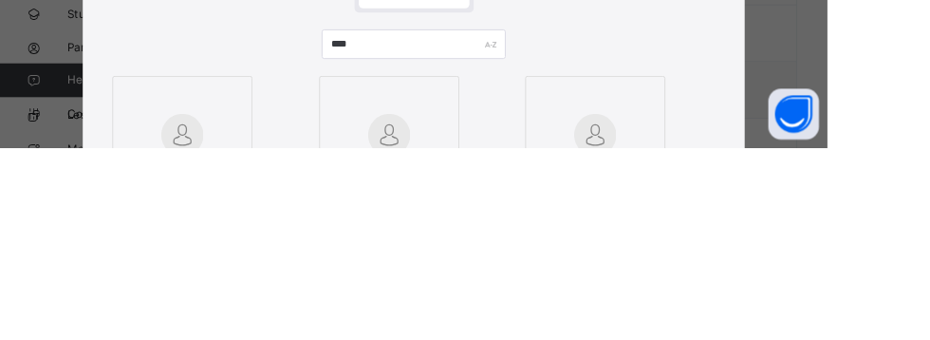
click at [929, 225] on div "× Add Student Students Without Class **** [PERSON_NAME] 4092 [PERSON_NAME] 4090…" at bounding box center [465, 170] width 930 height 340
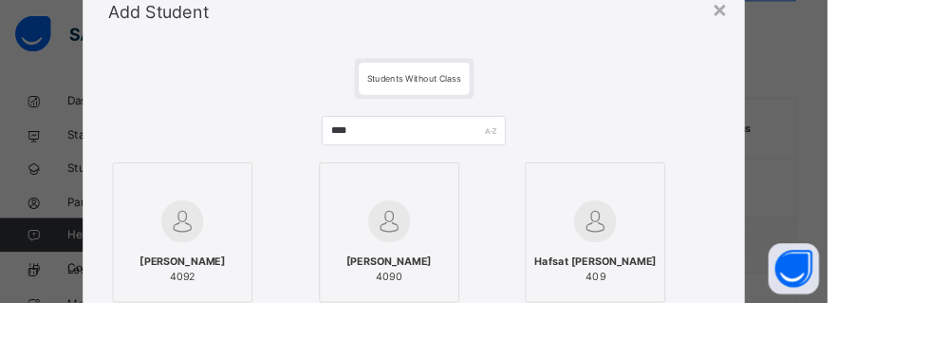
scroll to position [79, 0]
click at [229, 260] on img at bounding box center [204, 246] width 47 height 47
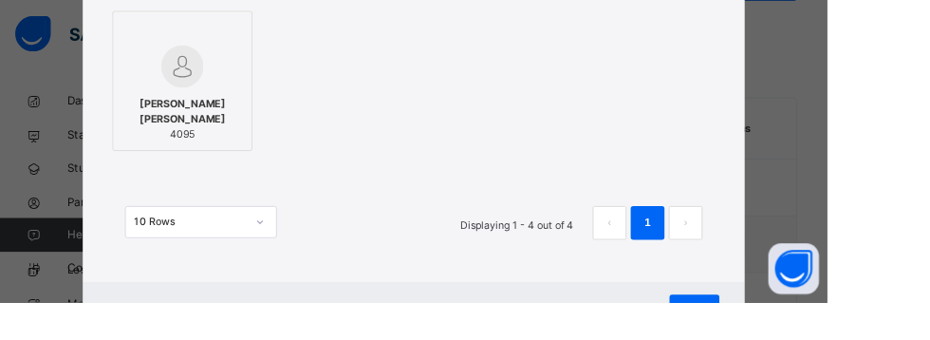
scroll to position [425, 0]
click at [808, 339] on div "Save" at bounding box center [780, 344] width 56 height 30
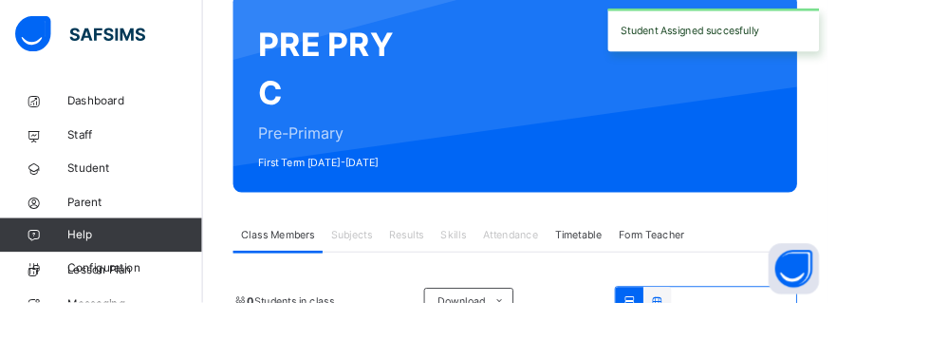
scroll to position [521, 0]
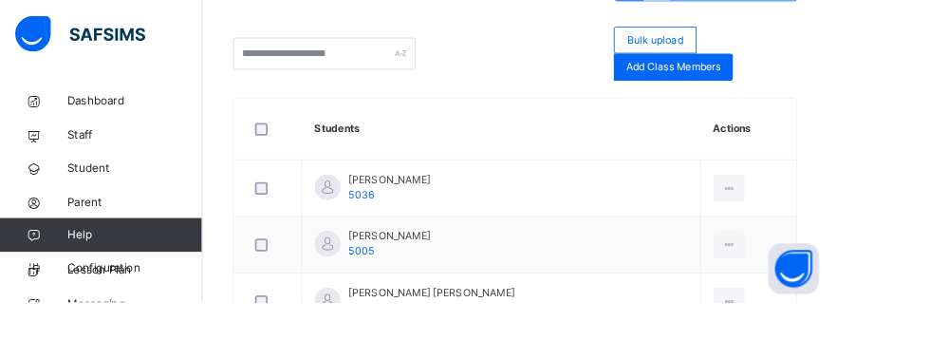
click at [781, 74] on span "Add Class Members" at bounding box center [756, 74] width 105 height 17
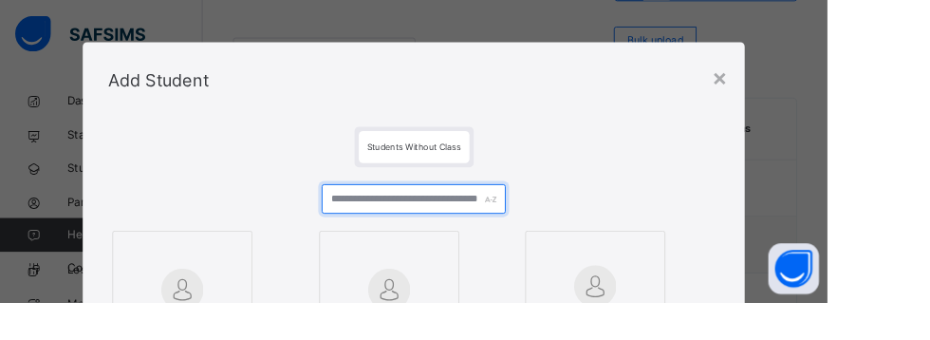
click at [560, 227] on input "text" at bounding box center [464, 223] width 206 height 33
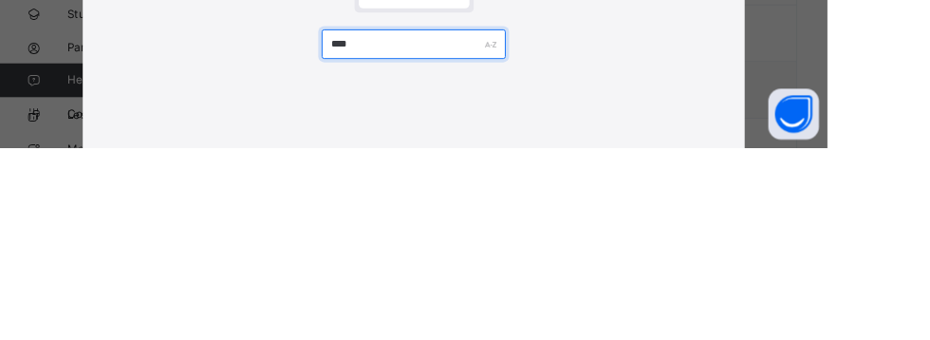
type input "****"
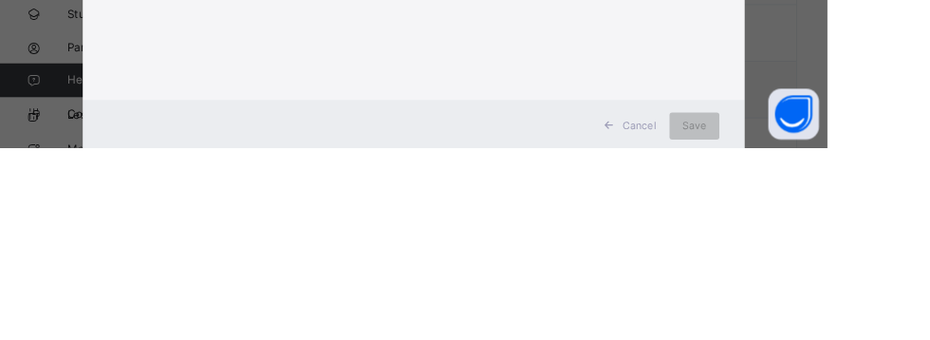
scroll to position [360, 0]
click at [929, 215] on div "× Add Student Students Without Class **** Cancel Save" at bounding box center [465, 170] width 930 height 340
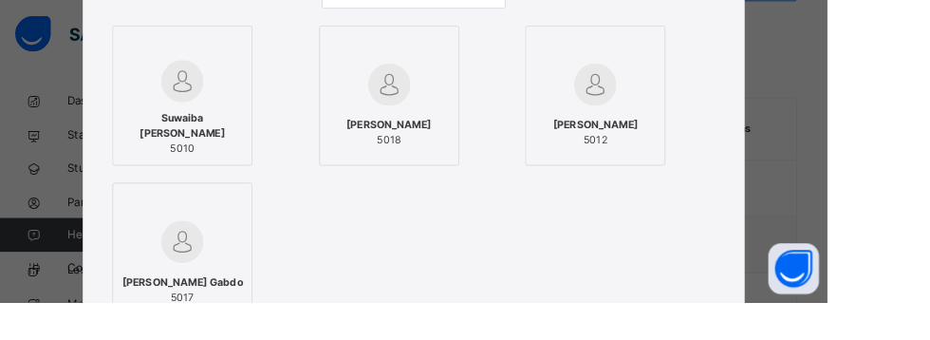
scroll to position [231, 0]
click at [506, 114] on div at bounding box center [437, 93] width 137 height 55
click at [273, 140] on span "Suwaiba [PERSON_NAME]" at bounding box center [205, 140] width 137 height 34
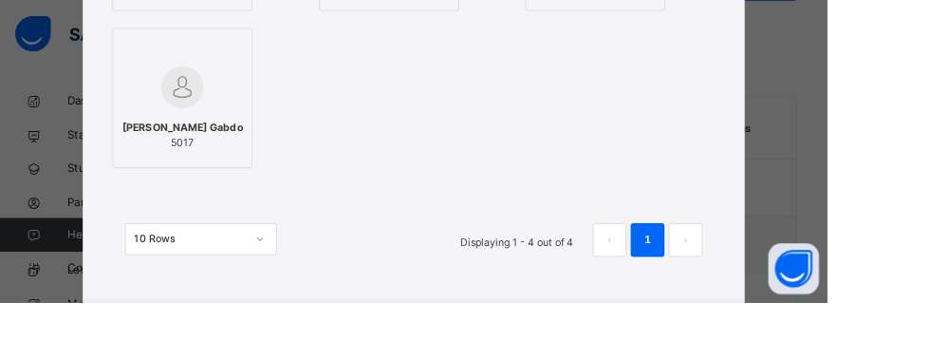
scroll to position [413, 0]
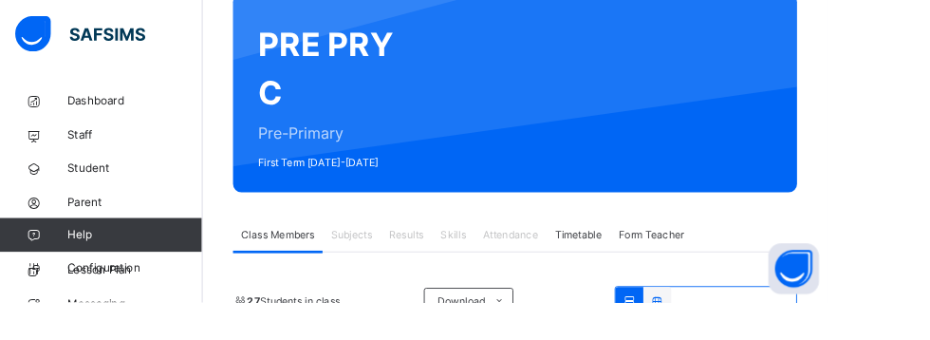
scroll to position [411, 0]
